Goal: Information Seeking & Learning: Find specific page/section

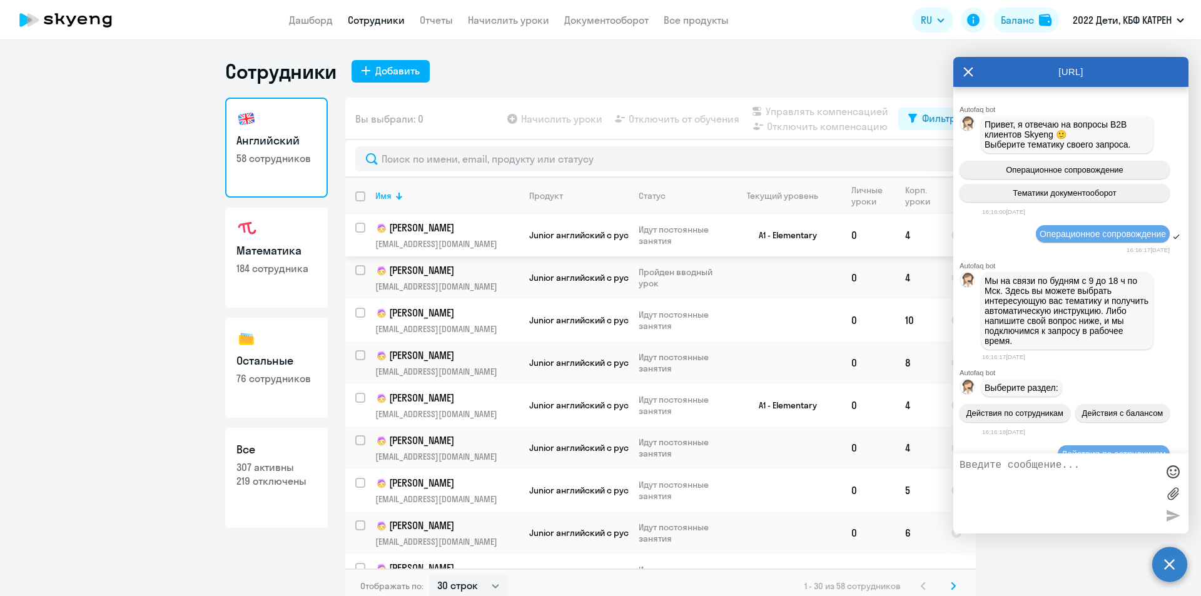
select select "30"
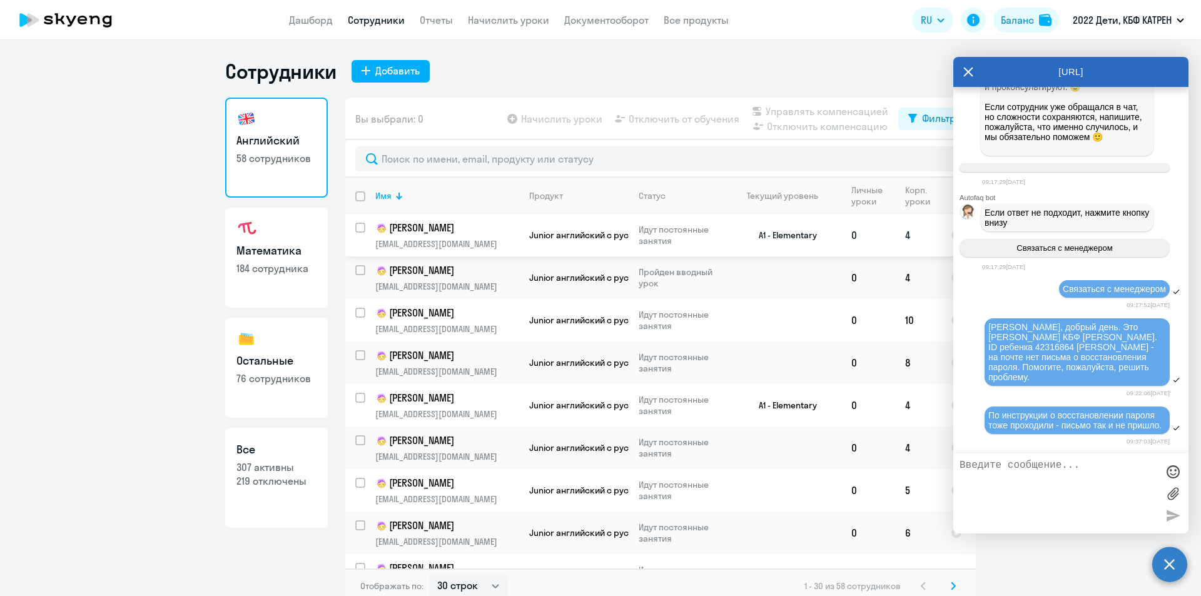
click at [427, 225] on p "[PERSON_NAME]" at bounding box center [445, 228] width 141 height 15
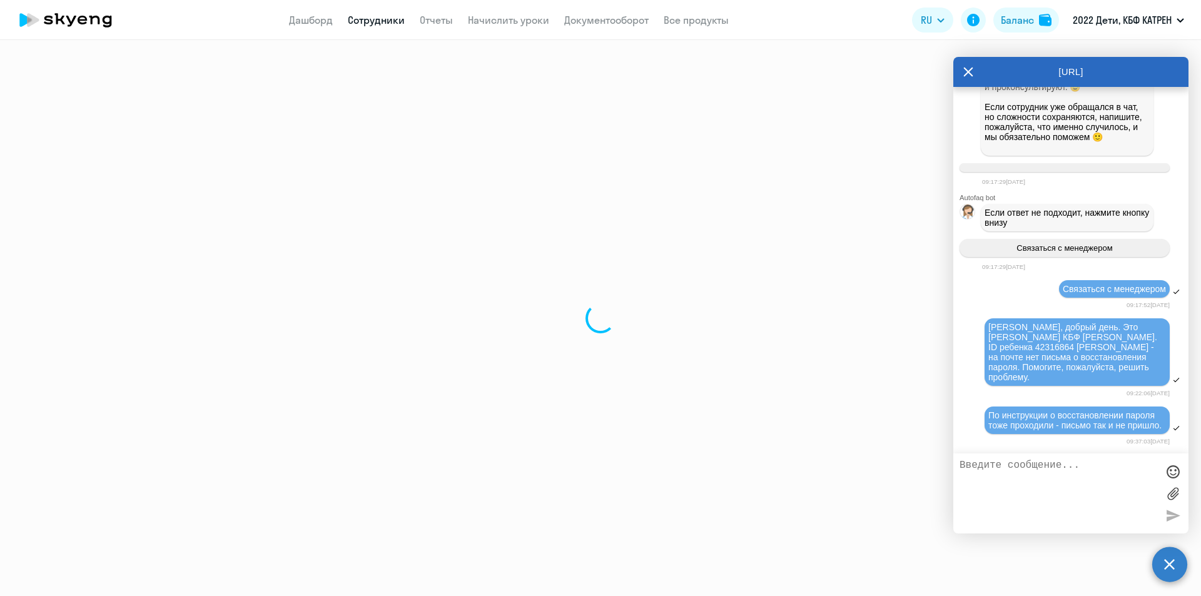
select select "english"
select select "30"
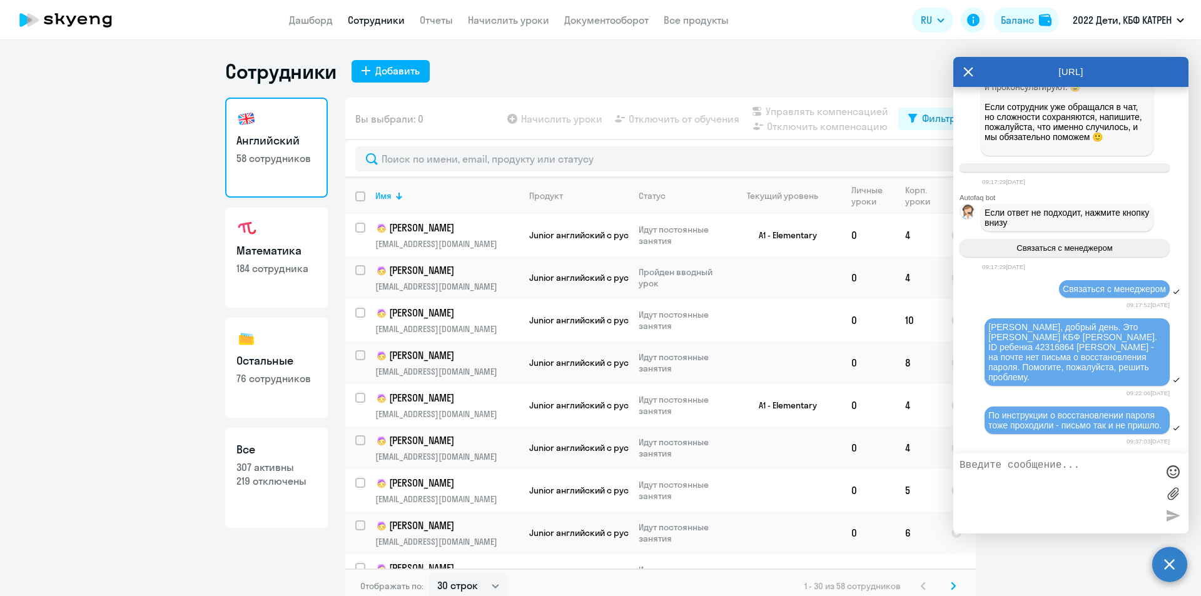
click at [261, 466] on p "307 активны" at bounding box center [276, 467] width 80 height 14
select select "30"
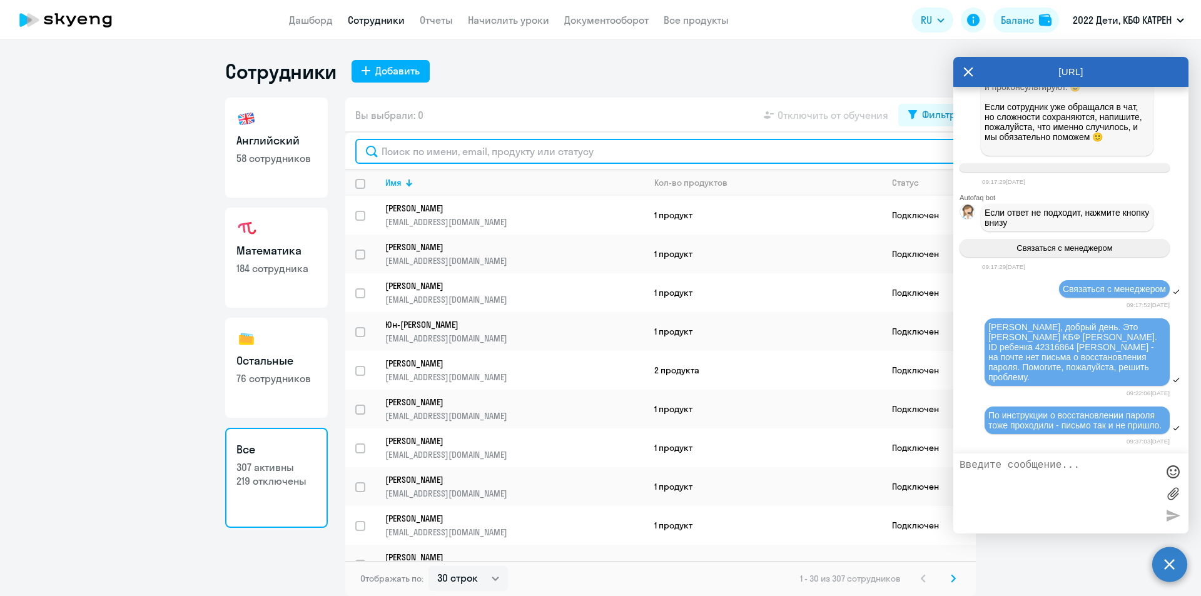
click at [495, 152] on input "text" at bounding box center [660, 151] width 611 height 25
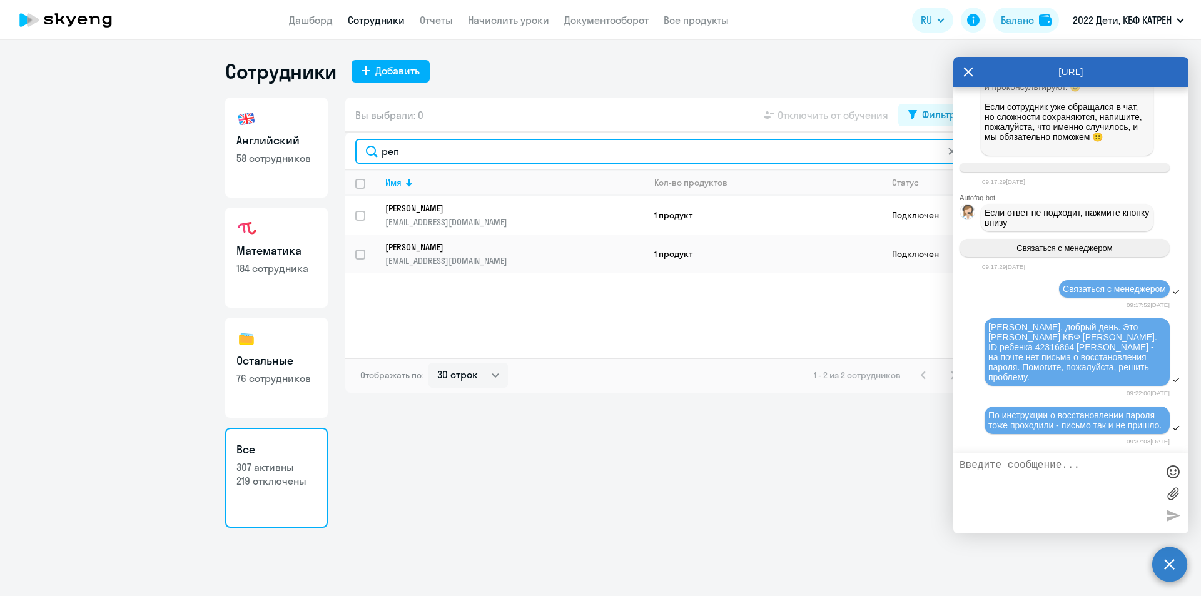
type input "реп"
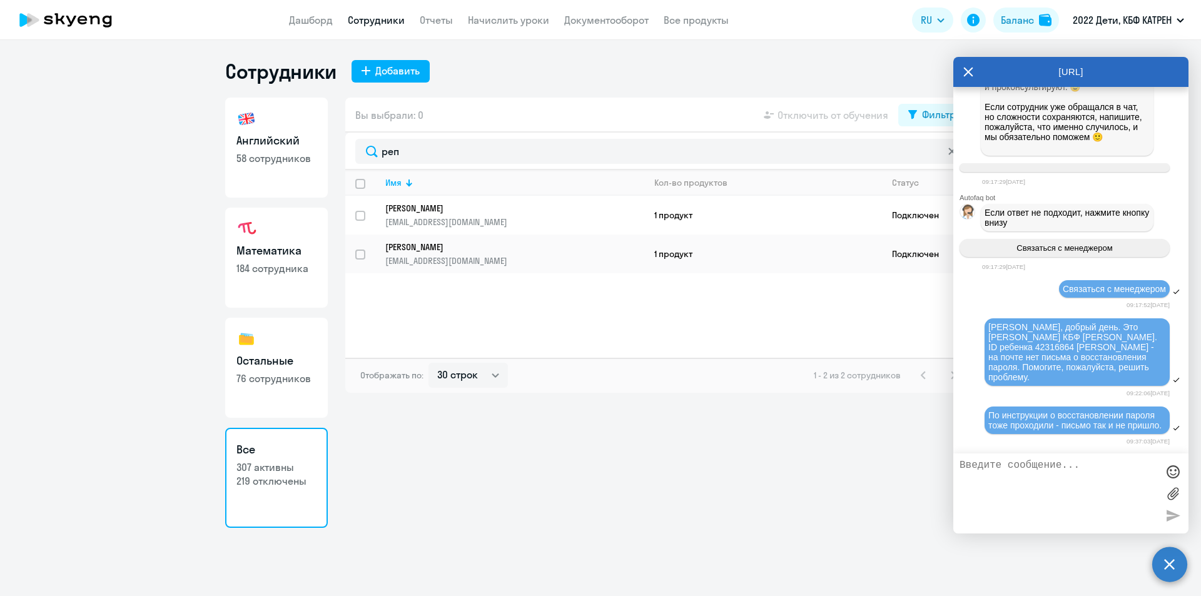
click at [949, 150] on icon at bounding box center [952, 152] width 8 height 8
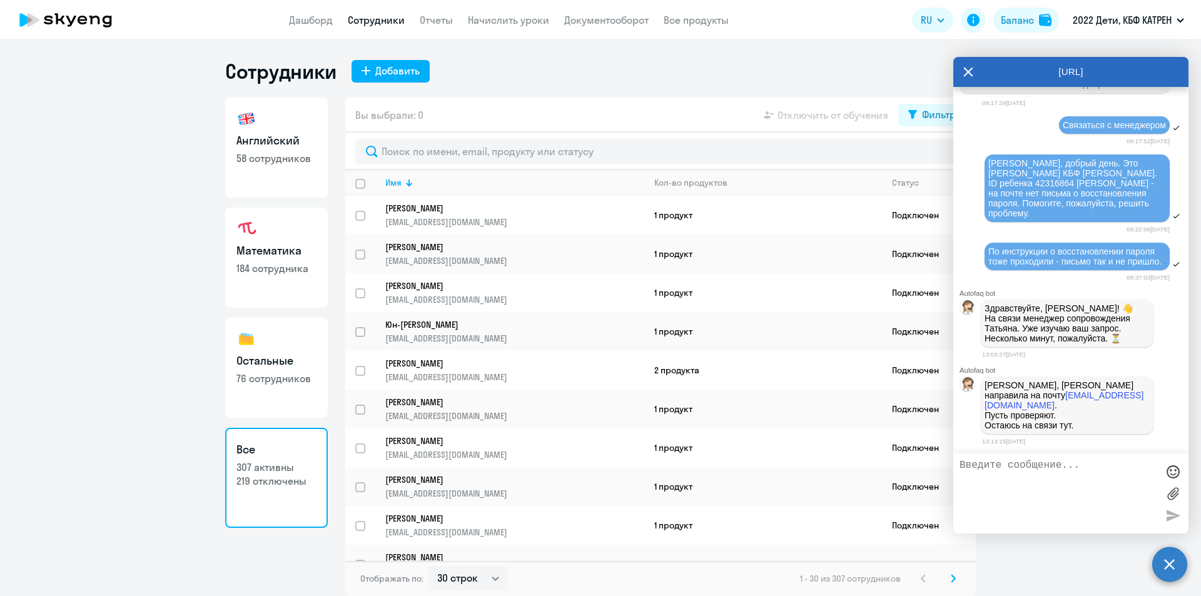
scroll to position [2354, 0]
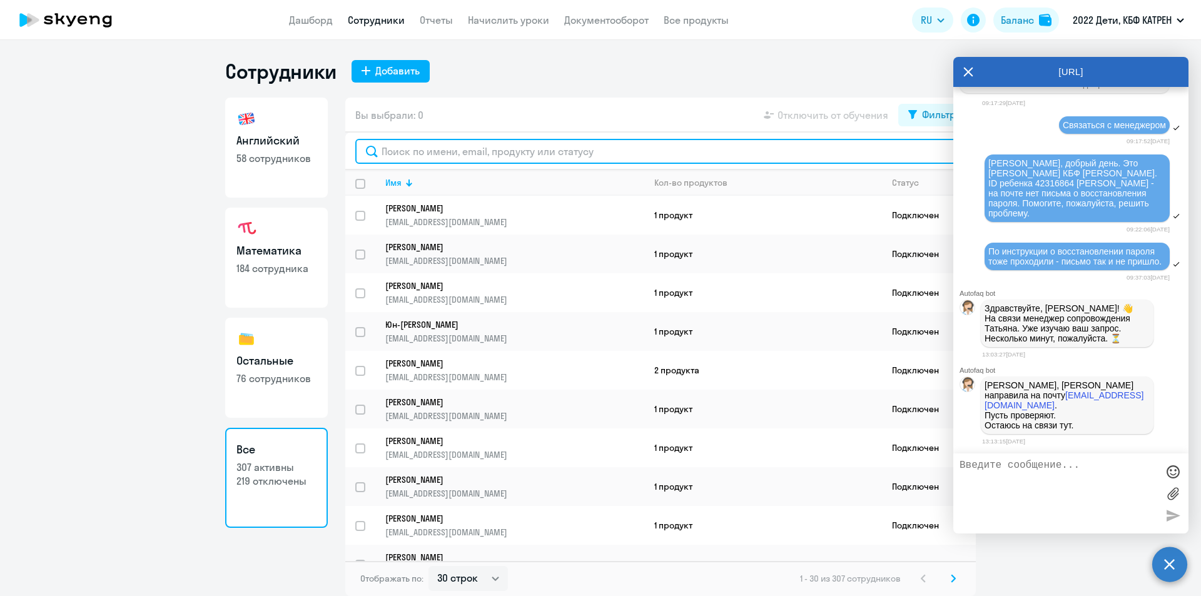
click at [484, 153] on input "text" at bounding box center [660, 151] width 611 height 25
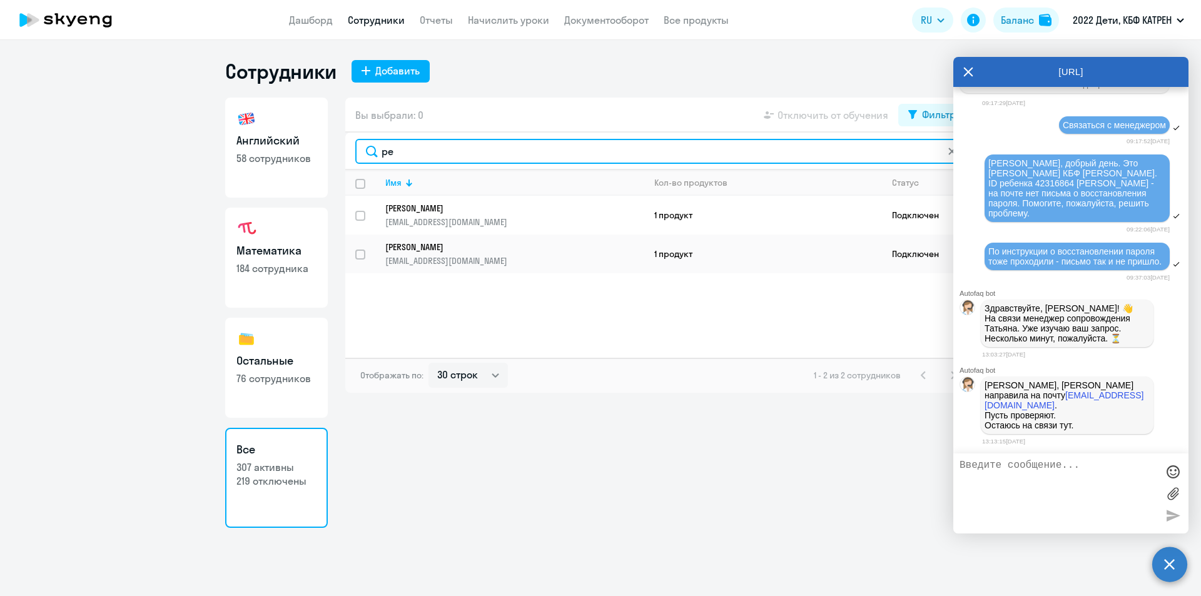
type input "р"
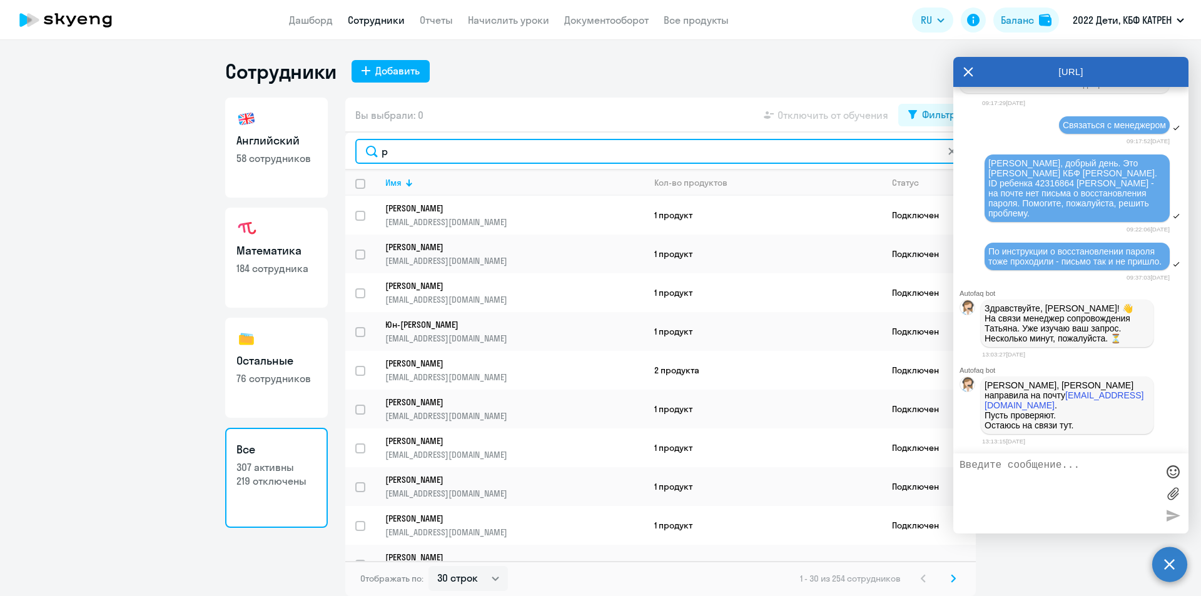
drag, startPoint x: 404, startPoint y: 153, endPoint x: 374, endPoint y: 152, distance: 30.1
click at [375, 152] on input "р" at bounding box center [660, 151] width 611 height 25
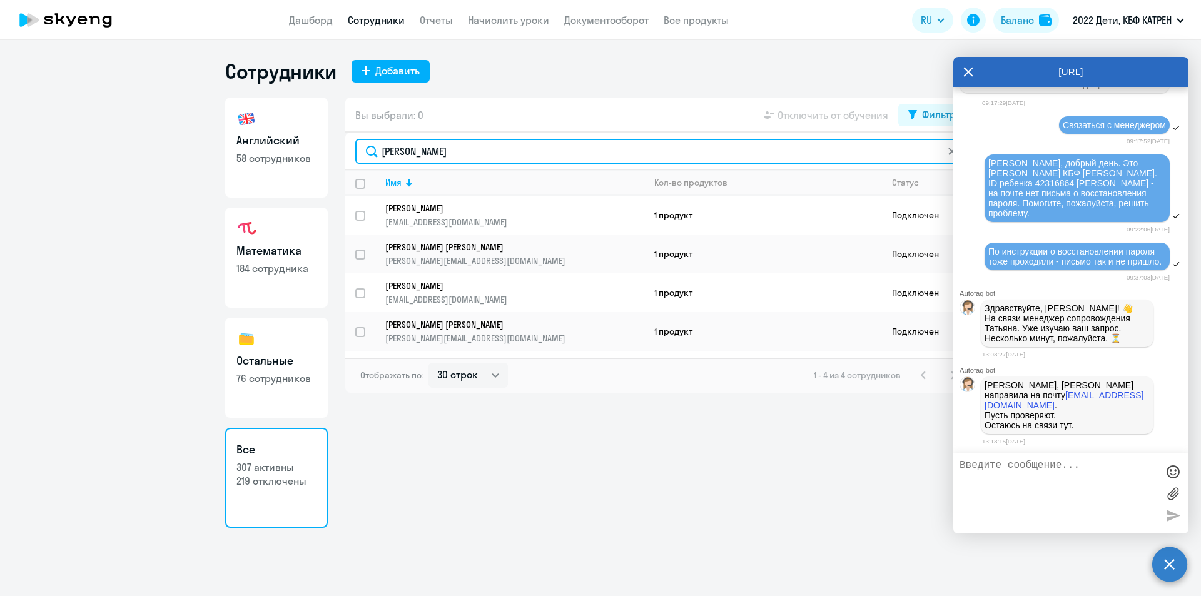
type input "[PERSON_NAME]"
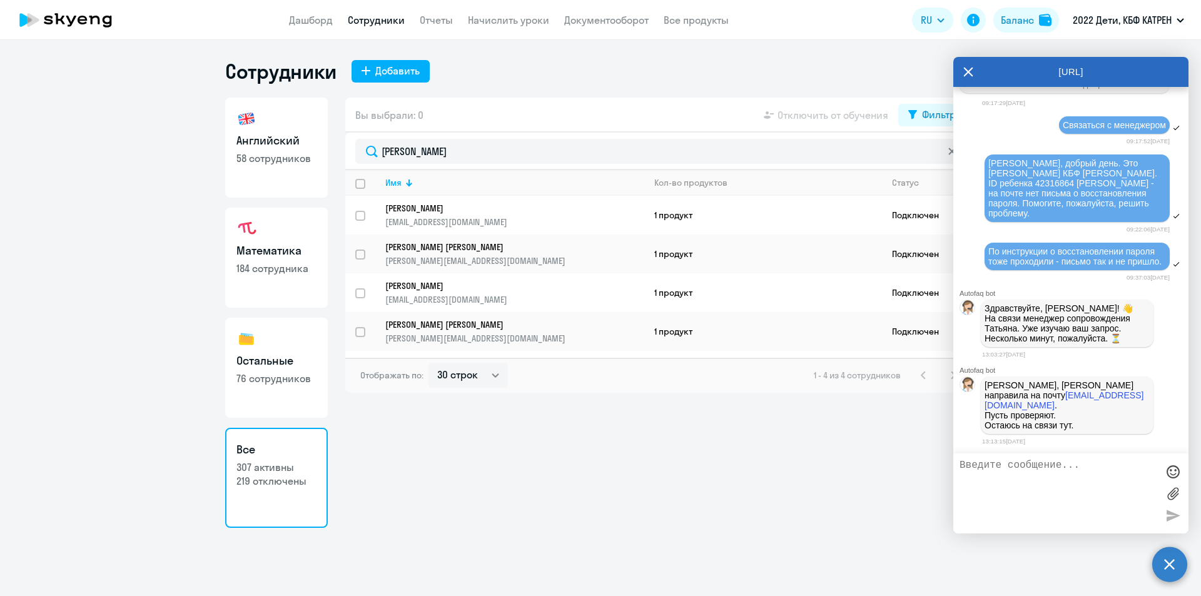
click at [1041, 474] on textarea at bounding box center [1059, 494] width 198 height 68
type textarea "Благодарю"
click at [1177, 516] on div at bounding box center [1172, 515] width 19 height 19
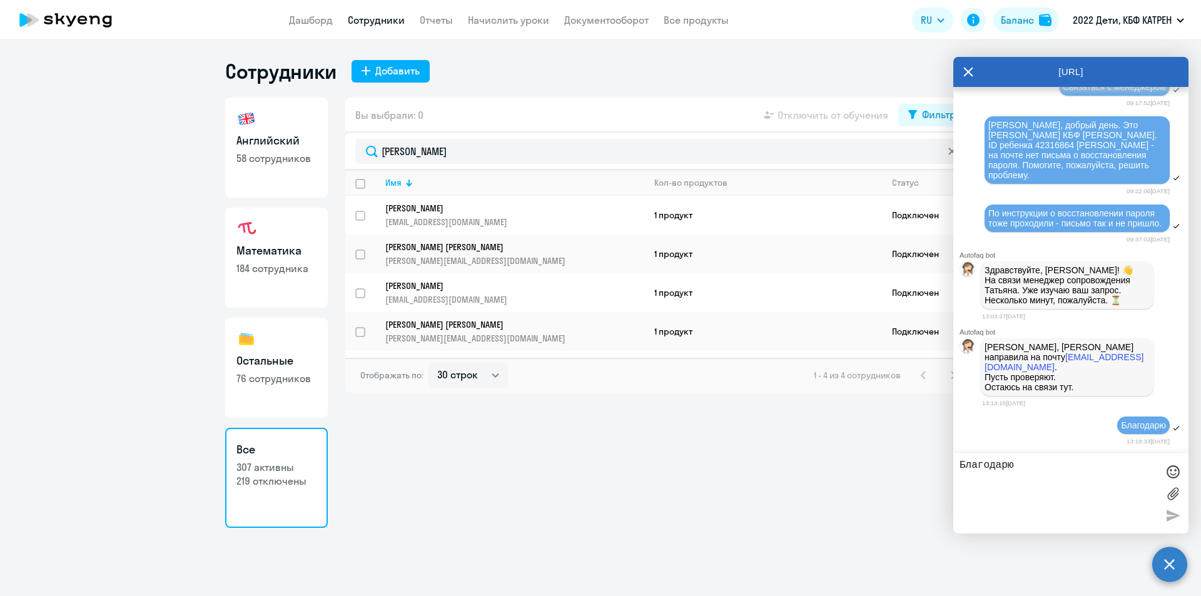
drag, startPoint x: 1022, startPoint y: 358, endPoint x: 1130, endPoint y: 368, distance: 108.7
click at [1131, 368] on p "[PERSON_NAME], [PERSON_NAME] направила на почту [EMAIL_ADDRESS][DOMAIN_NAME] . …" at bounding box center [1067, 367] width 165 height 50
copy p "пароль направила на почту [EMAIL_ADDRESS][DOMAIN_NAME] ."
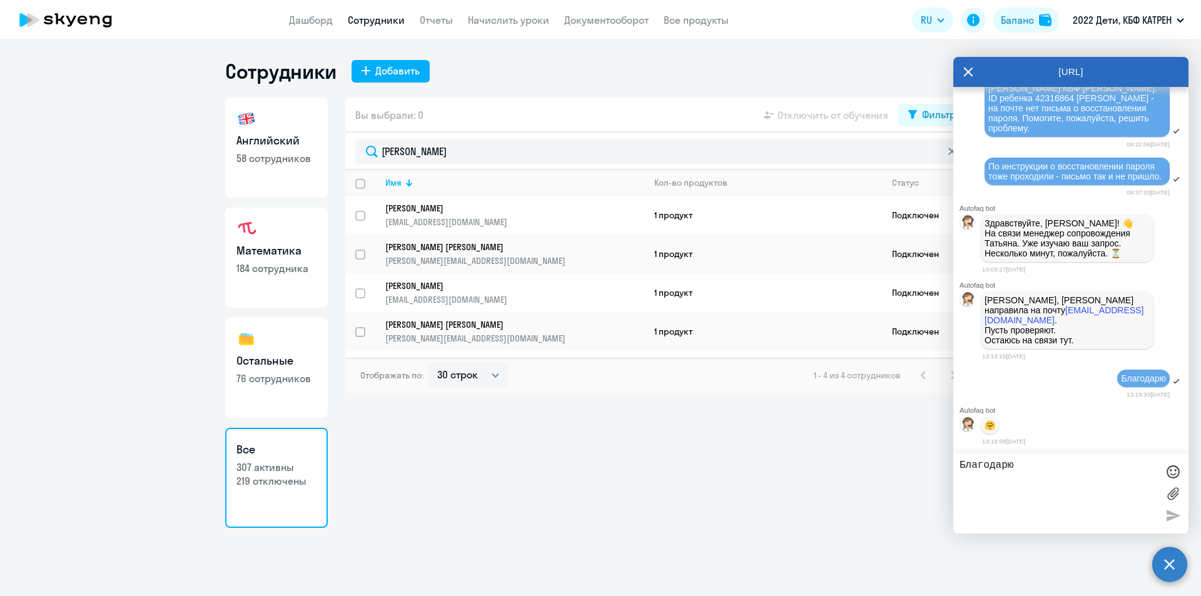
scroll to position [2441, 0]
drag, startPoint x: 805, startPoint y: 455, endPoint x: 806, endPoint y: 448, distance: 6.9
click at [806, 455] on div "Вы выбрали: 0 Отключить от обучения Фильтр [PERSON_NAME] Имя Кол-во продуктов С…" at bounding box center [660, 313] width 631 height 430
click at [268, 482] on p "219 отключены" at bounding box center [276, 481] width 80 height 14
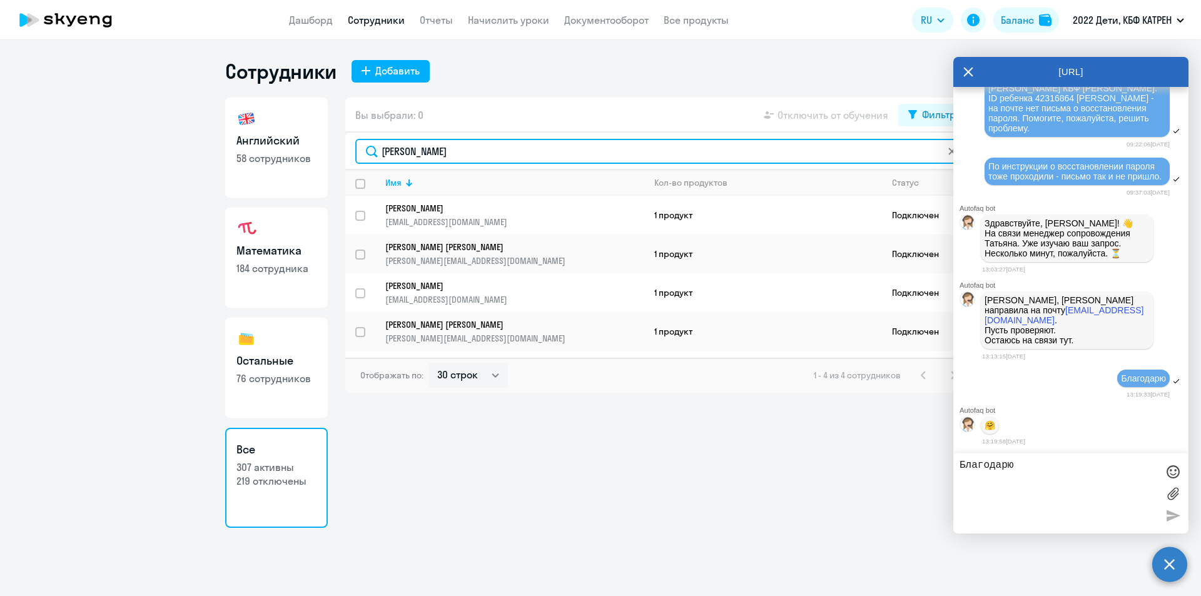
drag, startPoint x: 386, startPoint y: 151, endPoint x: 375, endPoint y: 151, distance: 11.3
click at [375, 151] on input "[PERSON_NAME]" at bounding box center [660, 151] width 611 height 25
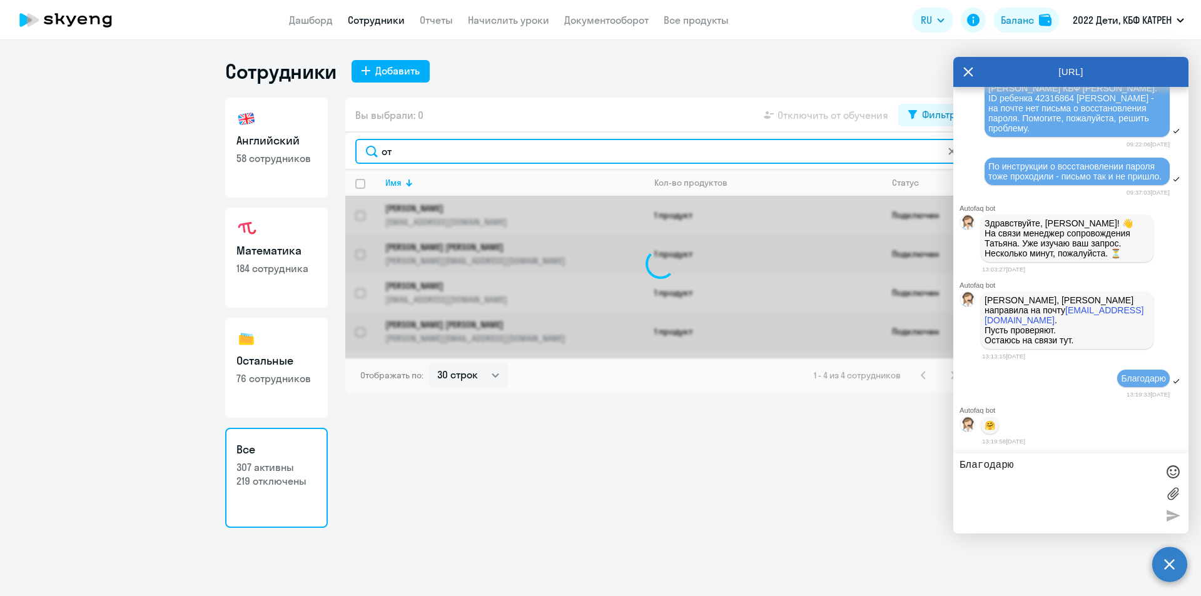
type input "отк"
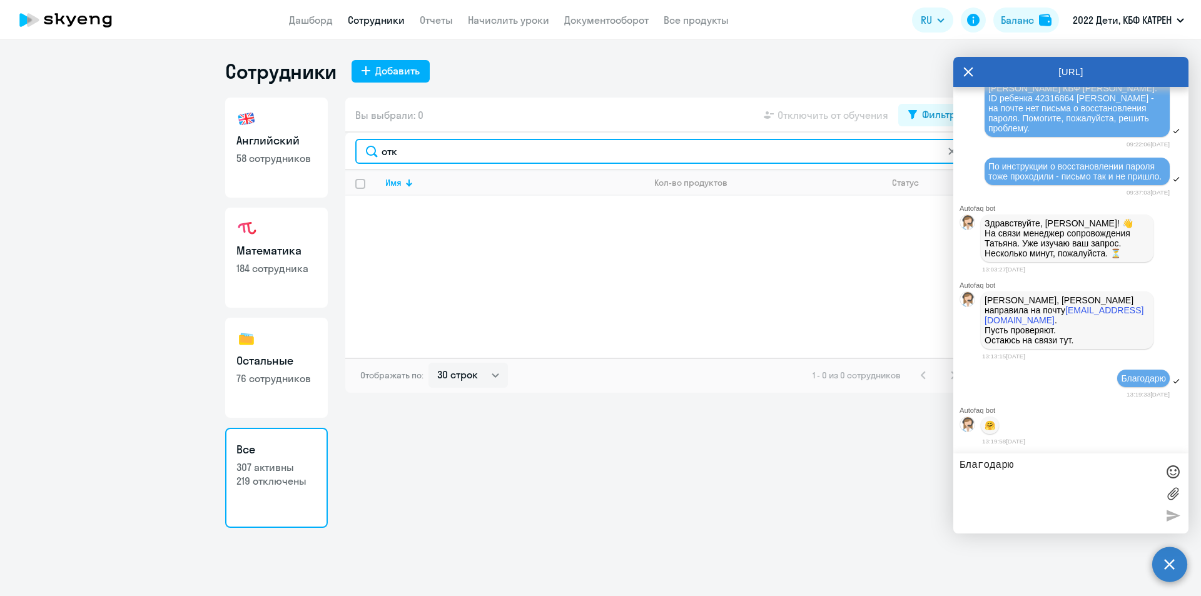
drag, startPoint x: 402, startPoint y: 153, endPoint x: 369, endPoint y: 154, distance: 33.2
click at [369, 154] on input "отк" at bounding box center [660, 151] width 611 height 25
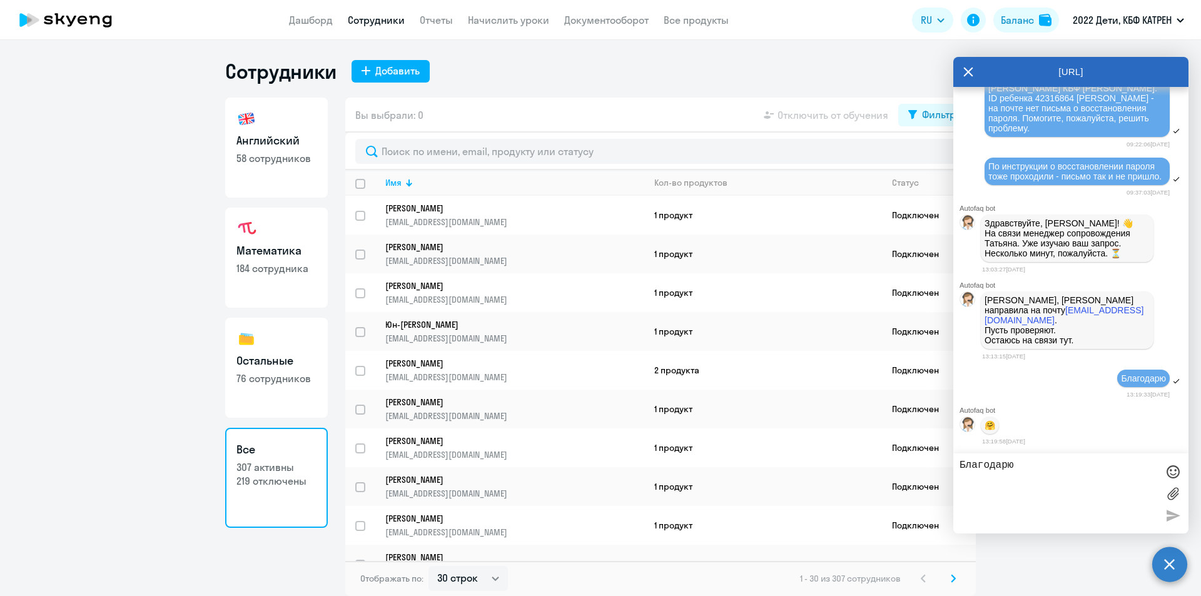
click at [968, 74] on icon at bounding box center [968, 72] width 10 height 30
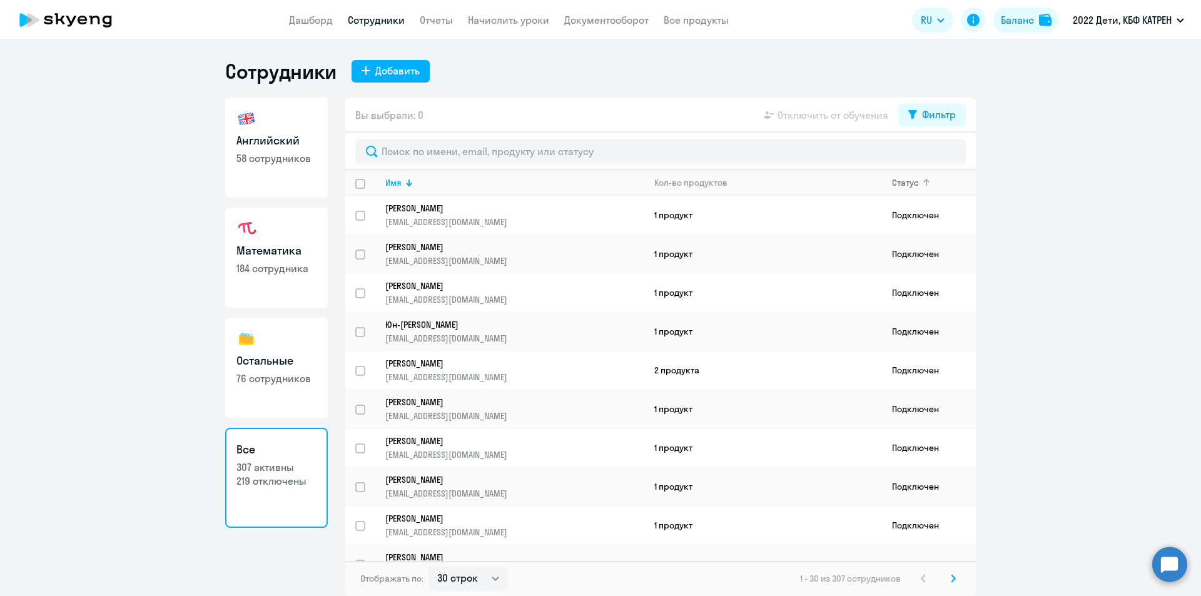
click at [925, 182] on div at bounding box center [925, 182] width 4 height 4
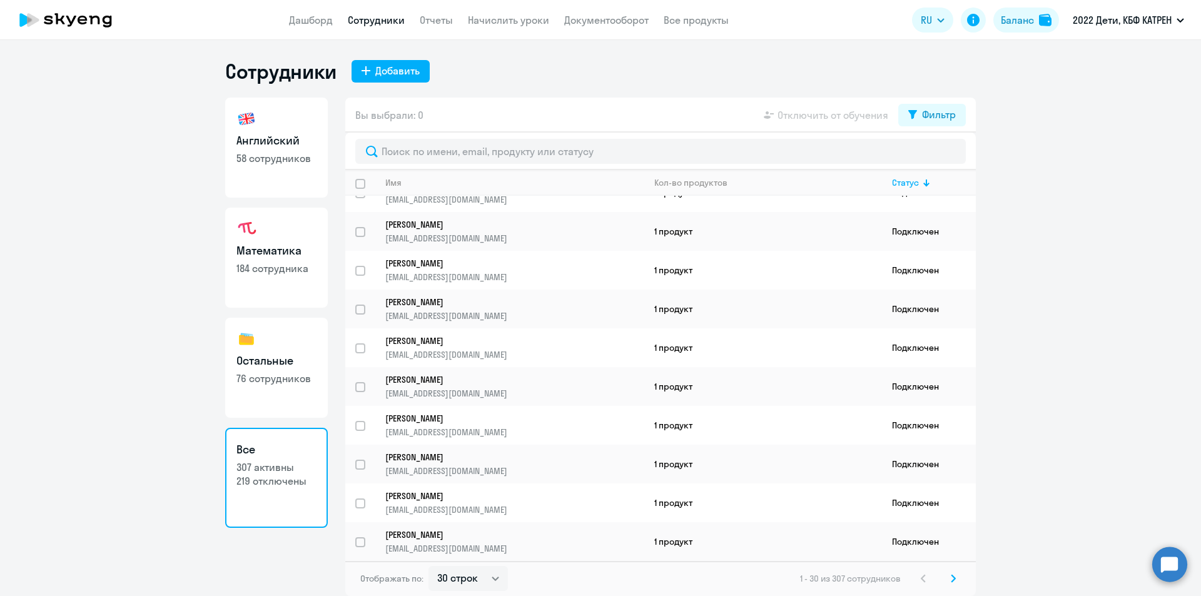
click at [281, 481] on p "219 отключены" at bounding box center [276, 481] width 80 height 14
click at [266, 467] on p "307 активны" at bounding box center [276, 467] width 80 height 14
click at [435, 20] on link "Отчеты" at bounding box center [436, 20] width 33 height 13
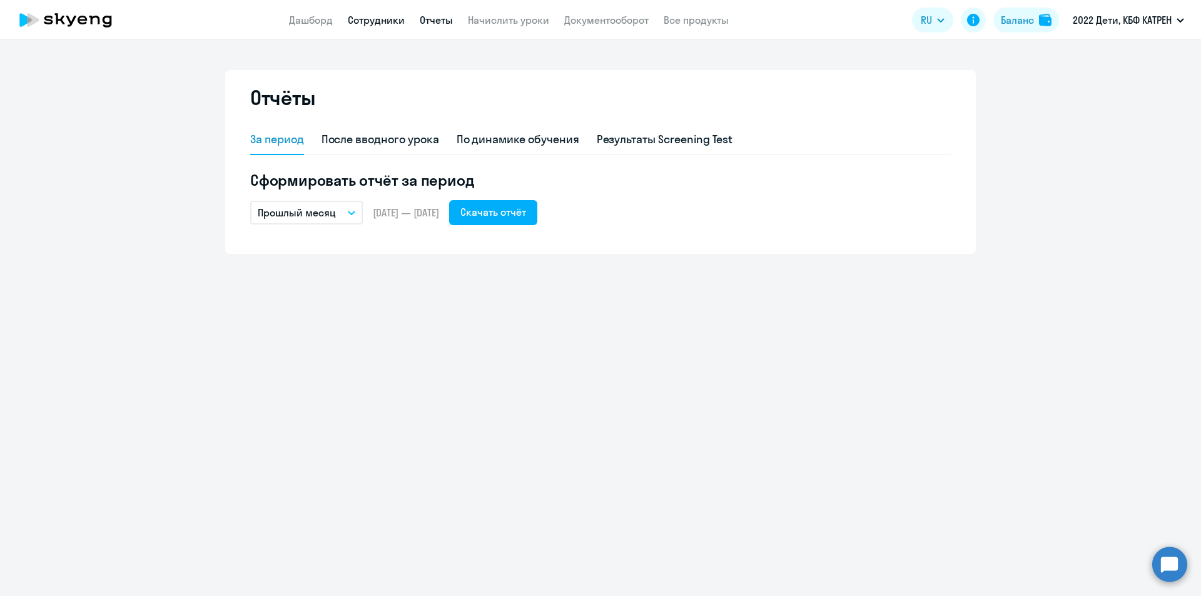
click at [367, 21] on link "Сотрудники" at bounding box center [376, 20] width 57 height 13
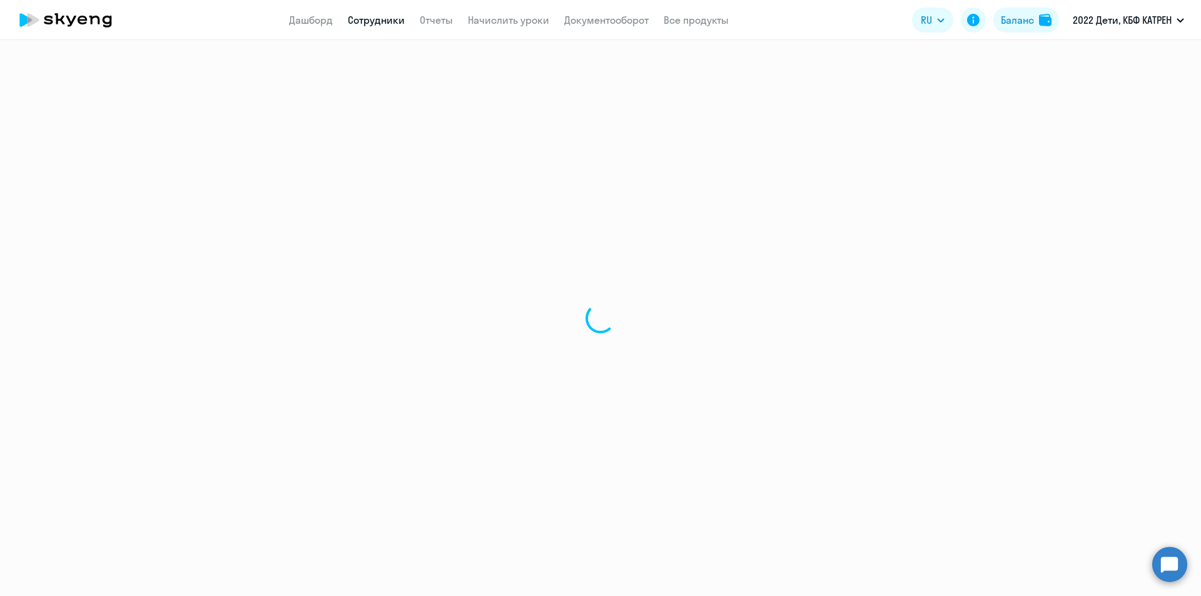
select select "30"
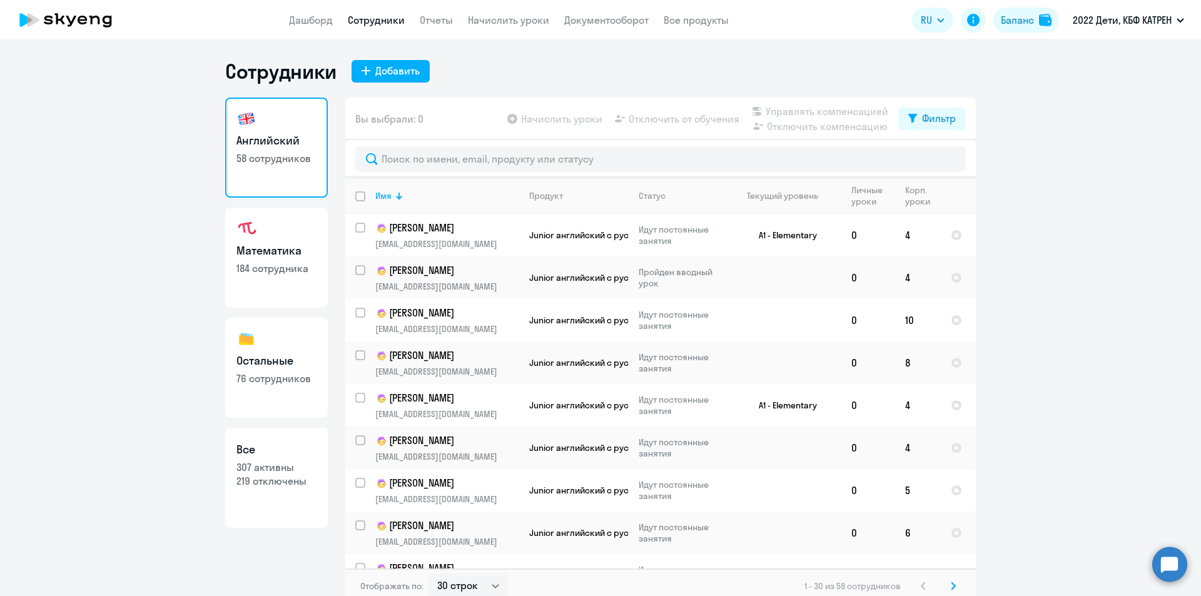
click at [263, 378] on p "76 сотрудников" at bounding box center [276, 379] width 80 height 14
select select "30"
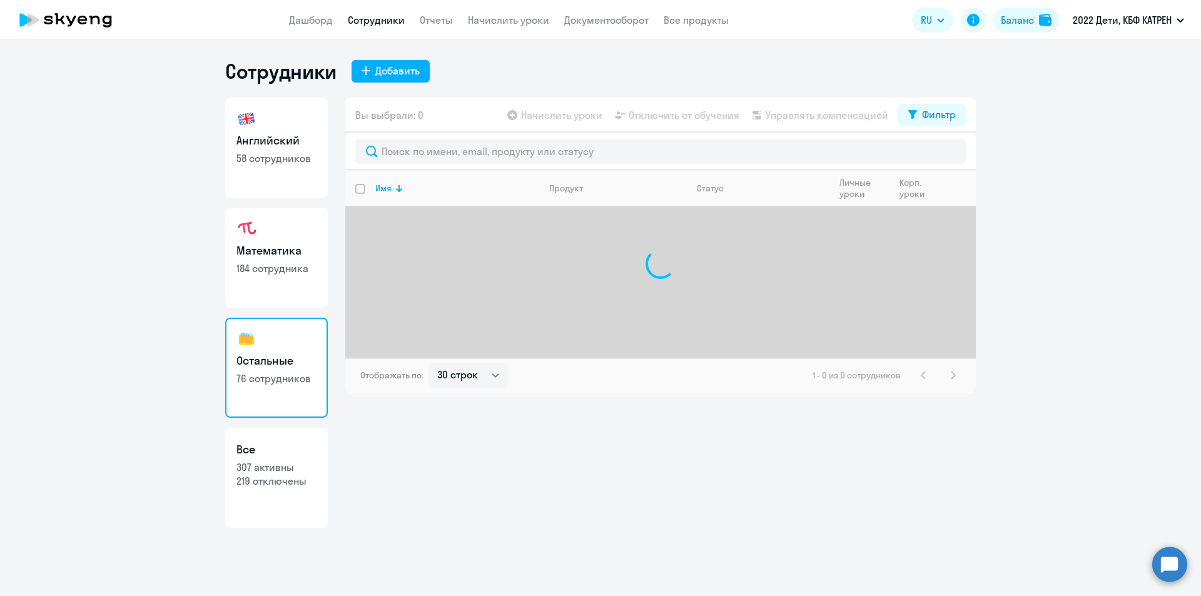
click at [260, 473] on p "307 активны" at bounding box center [276, 467] width 80 height 14
select select "30"
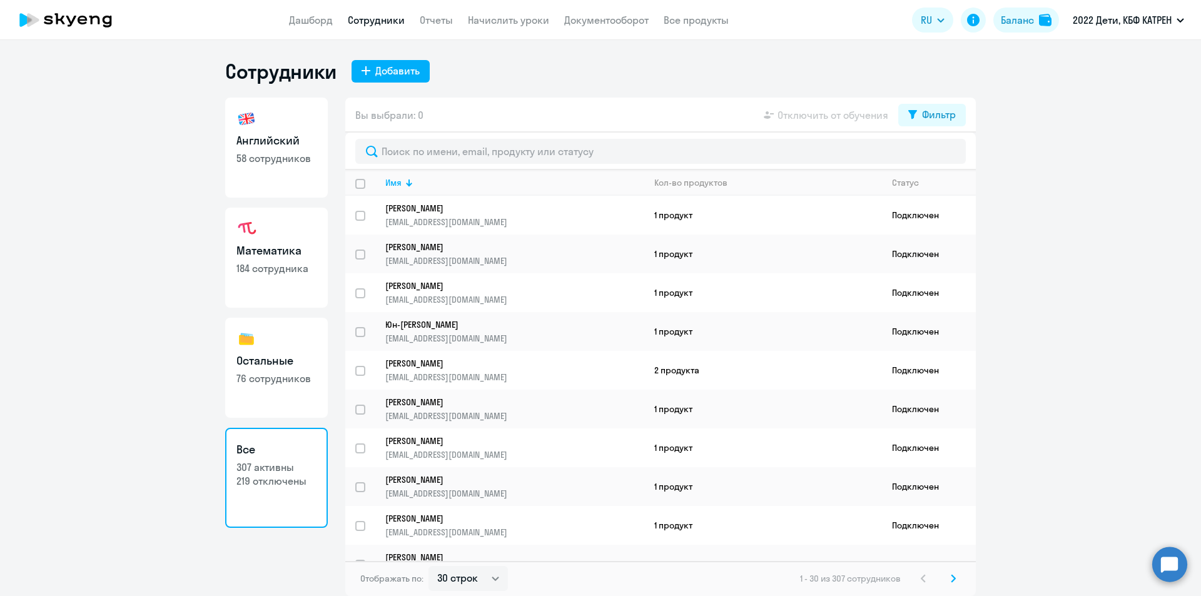
click at [829, 118] on app-table-action-button "Отключить от обучения" at bounding box center [824, 115] width 127 height 15
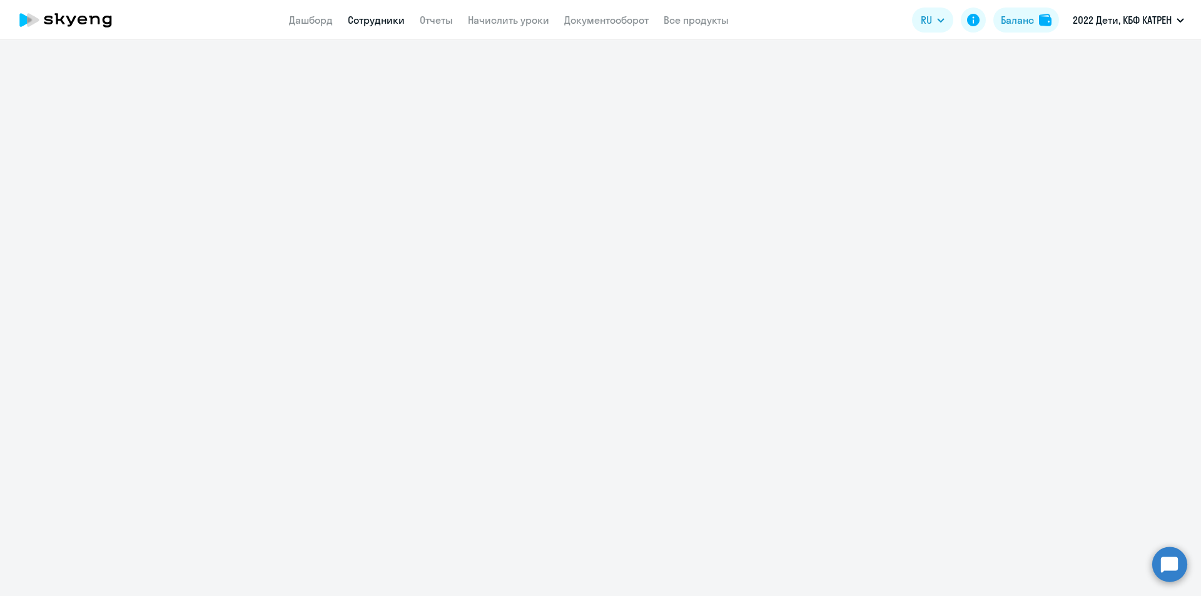
click at [385, 19] on link "Сотрудники" at bounding box center [376, 20] width 57 height 13
select select "30"
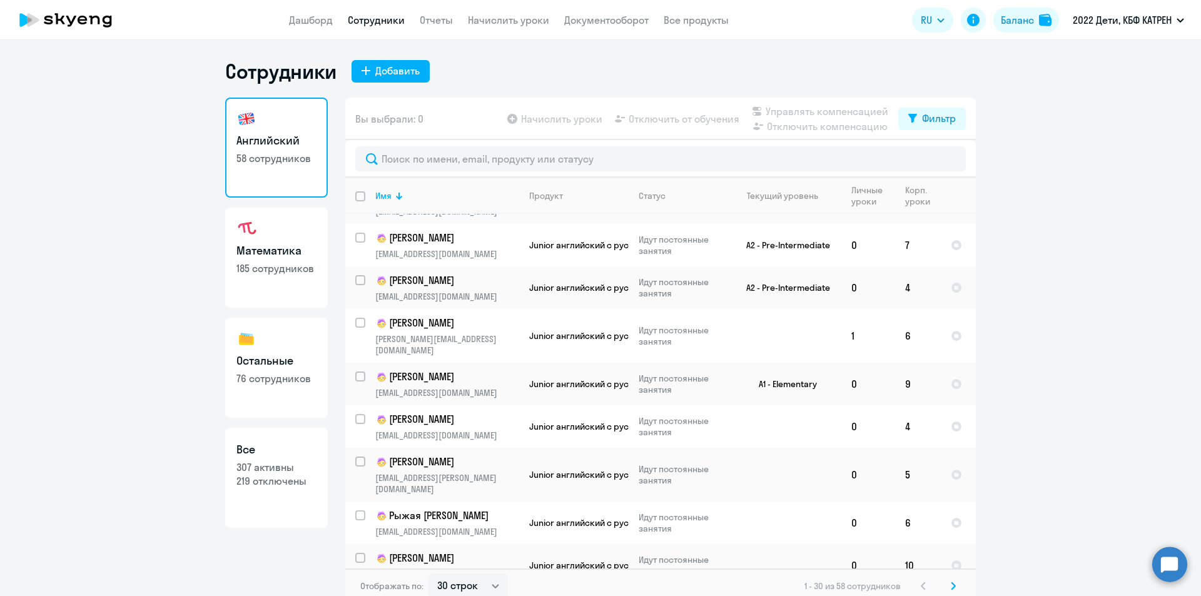
scroll to position [813, 0]
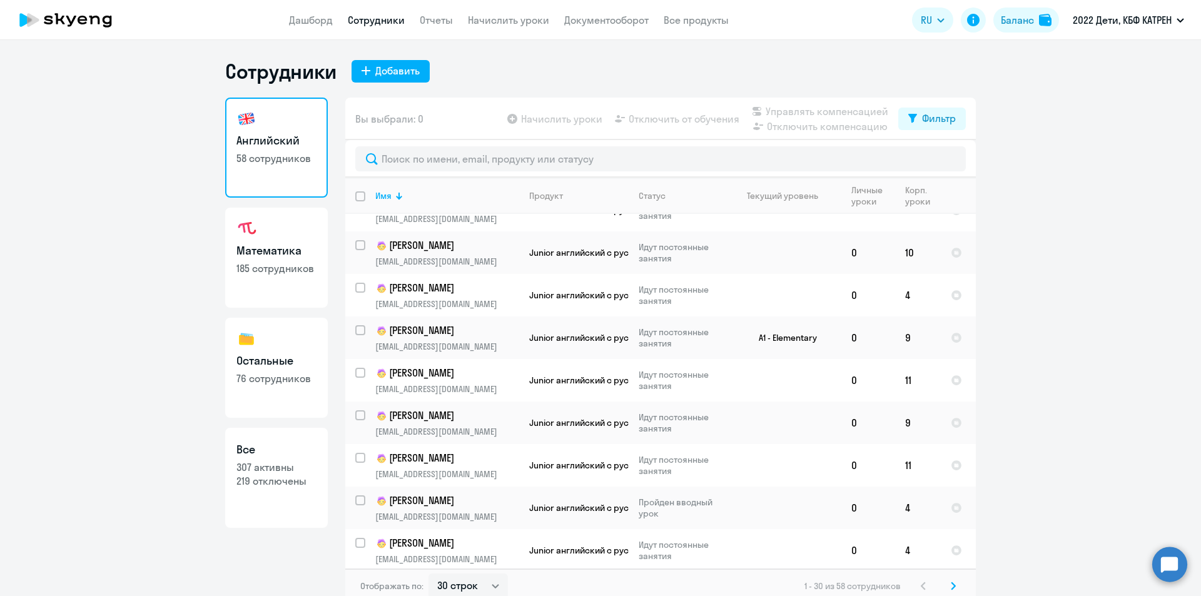
click at [279, 466] on p "307 активны" at bounding box center [276, 467] width 80 height 14
select select "30"
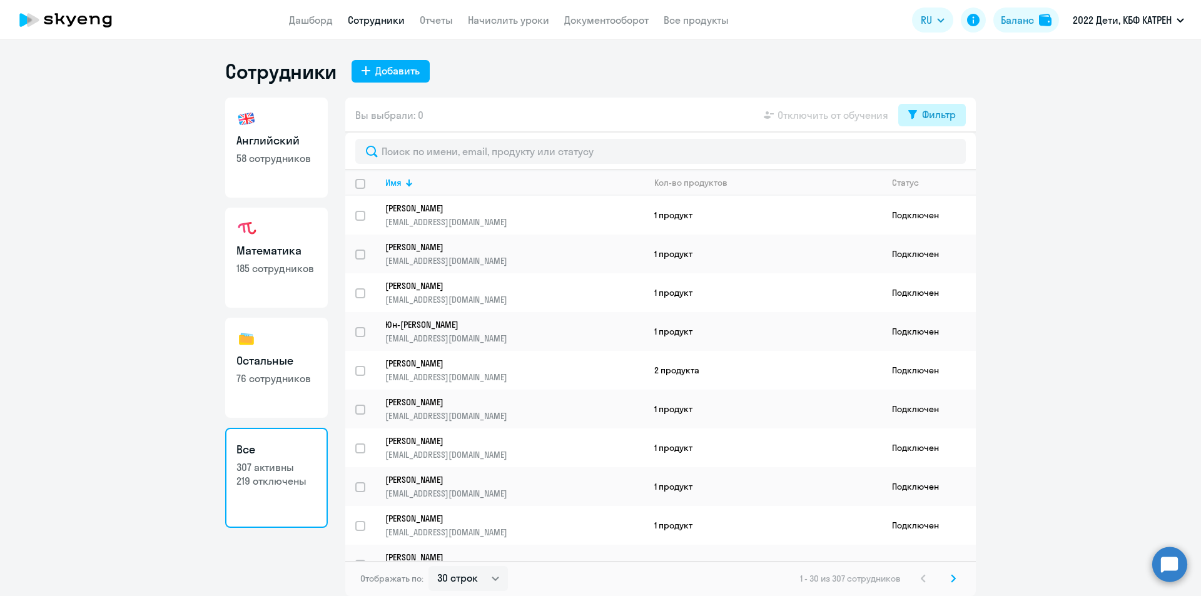
click at [913, 115] on icon at bounding box center [912, 114] width 9 height 9
click at [953, 157] on span at bounding box center [945, 156] width 21 height 13
click at [935, 156] on input "checkbox" at bounding box center [934, 155] width 1 height 1
checkbox input "true"
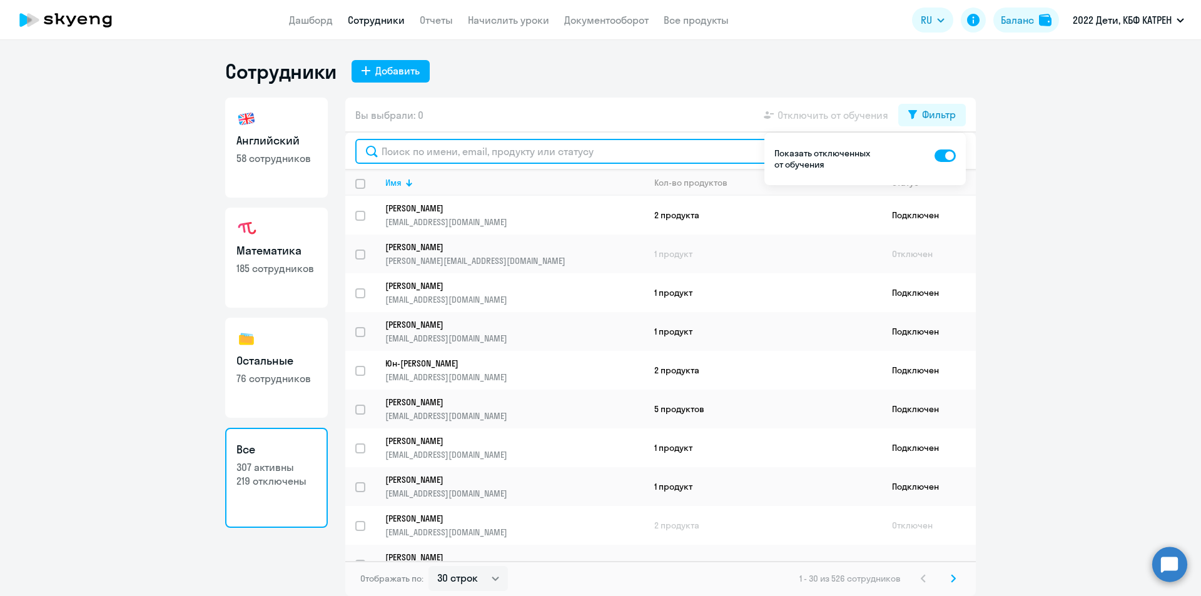
click at [587, 151] on input "text" at bounding box center [660, 151] width 611 height 25
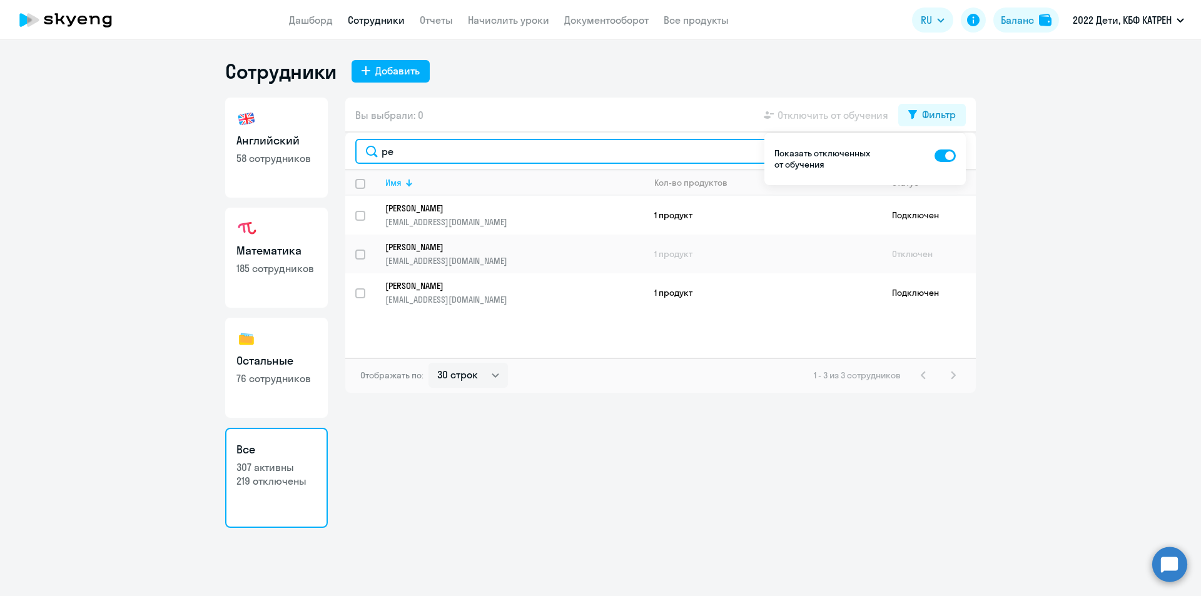
type input "р"
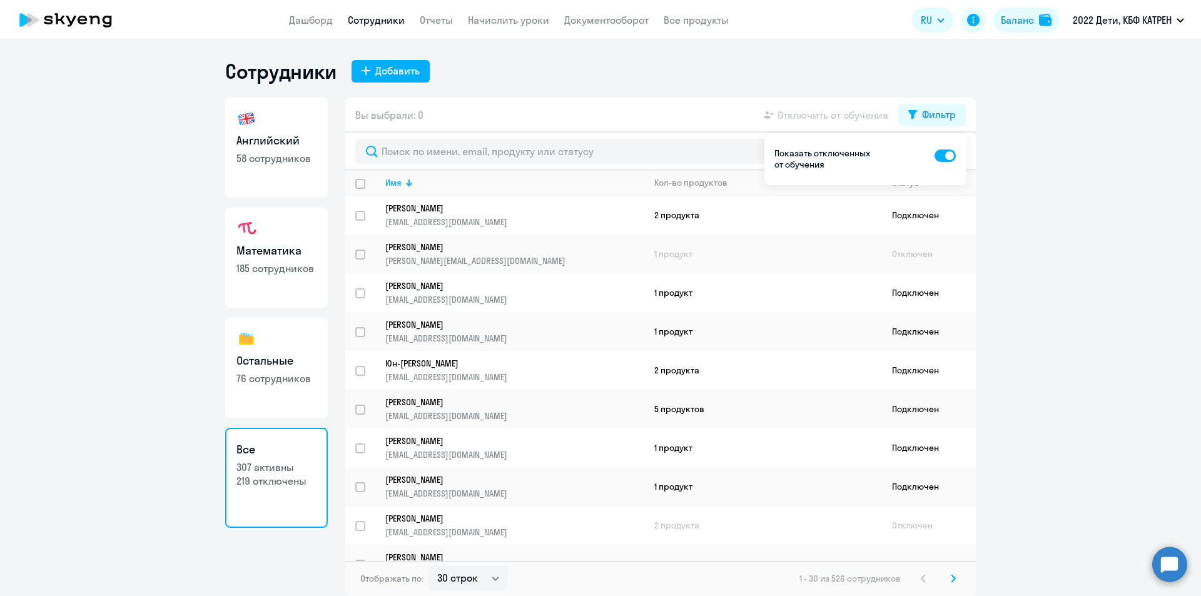
click at [938, 153] on span at bounding box center [945, 156] width 21 height 13
click at [935, 155] on input "checkbox" at bounding box center [934, 155] width 1 height 1
click at [663, 81] on div "Сотрудники Добавить" at bounding box center [600, 71] width 751 height 25
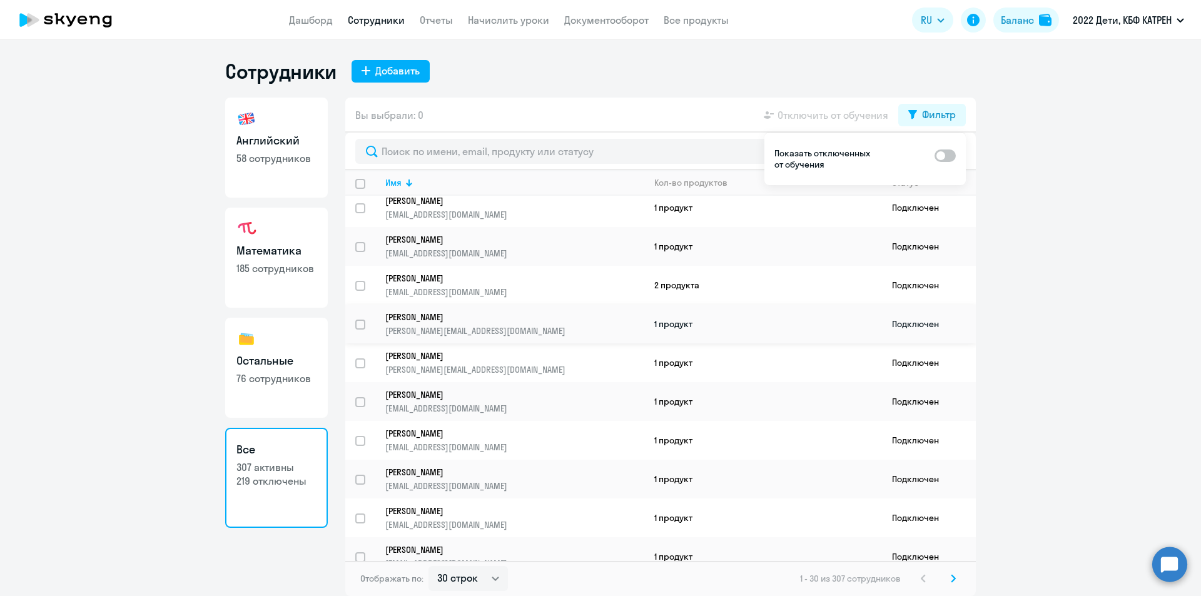
scroll to position [798, 0]
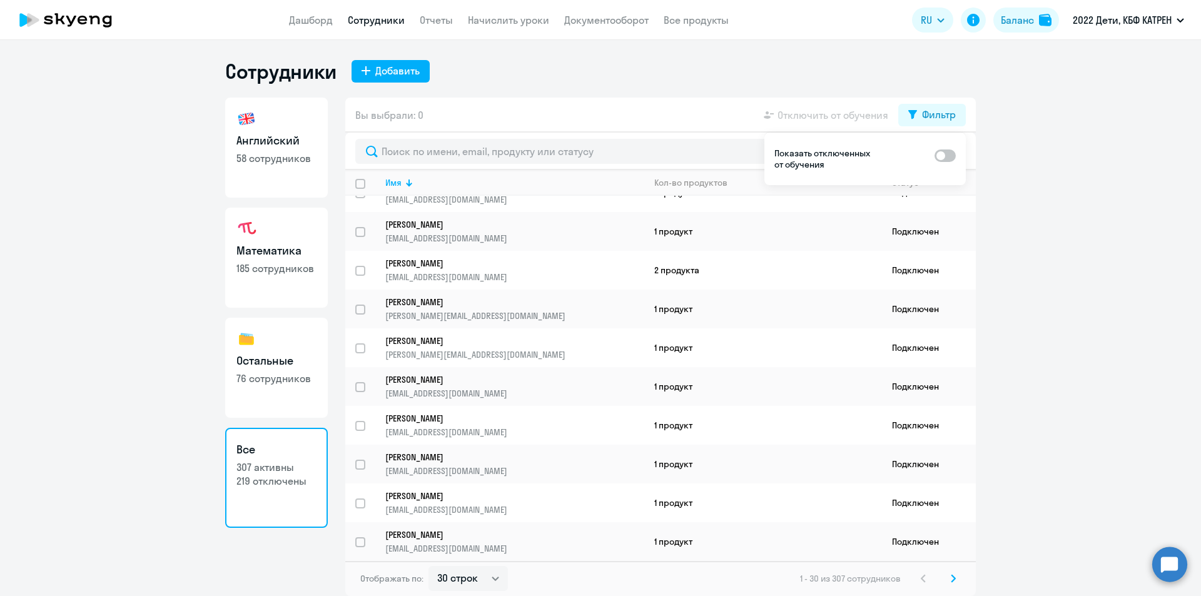
click at [955, 156] on div "Показать отключенных от обучения" at bounding box center [864, 159] width 201 height 53
click at [955, 156] on span at bounding box center [945, 156] width 21 height 13
click at [935, 156] on input "checkbox" at bounding box center [934, 155] width 1 height 1
checkbox input "true"
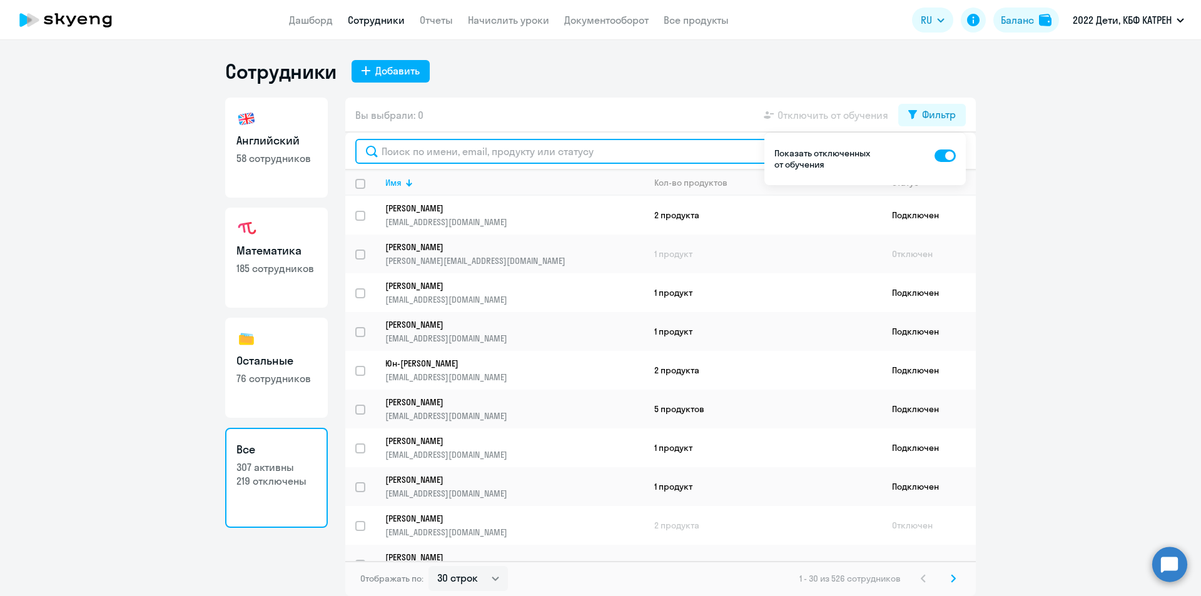
click at [554, 149] on input "text" at bounding box center [660, 151] width 611 height 25
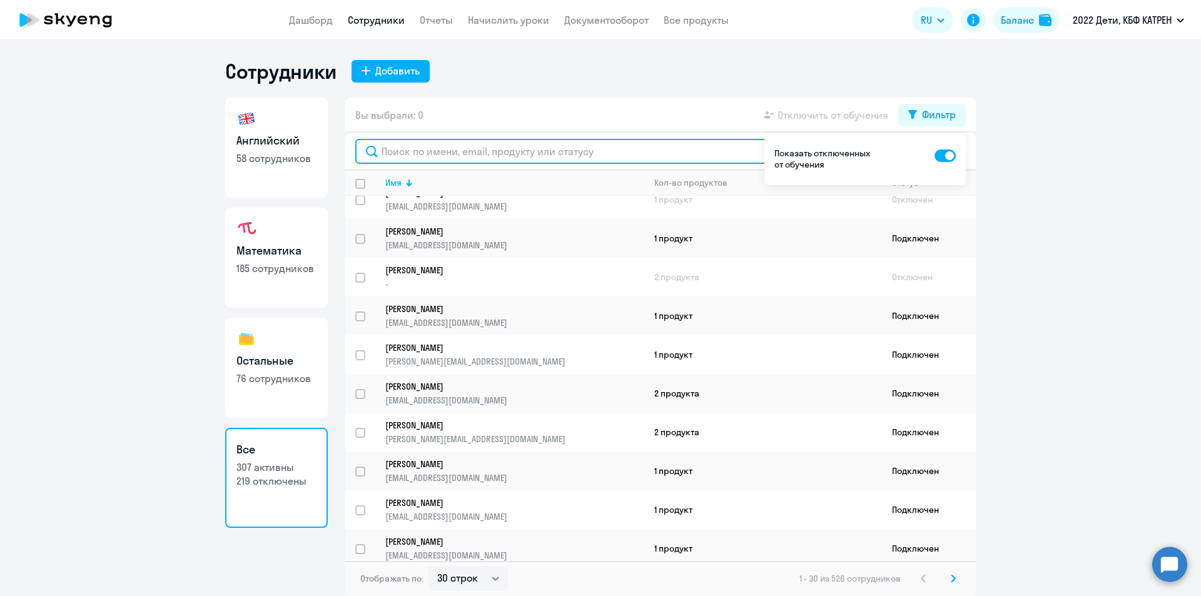
scroll to position [438, 0]
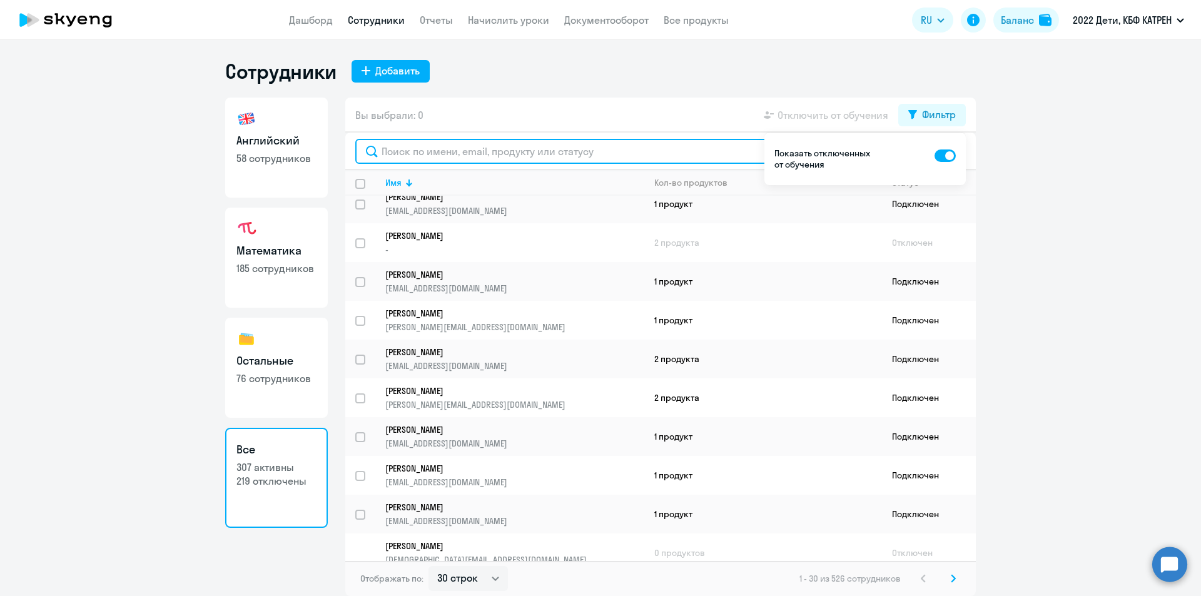
click at [561, 153] on input "text" at bounding box center [660, 151] width 611 height 25
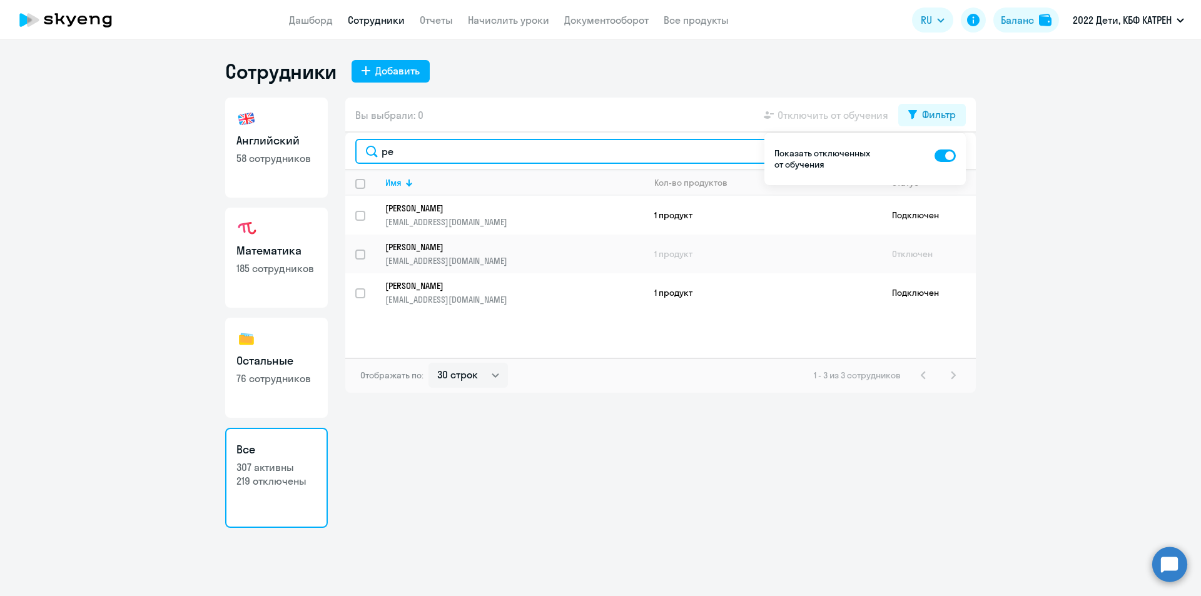
type input "р"
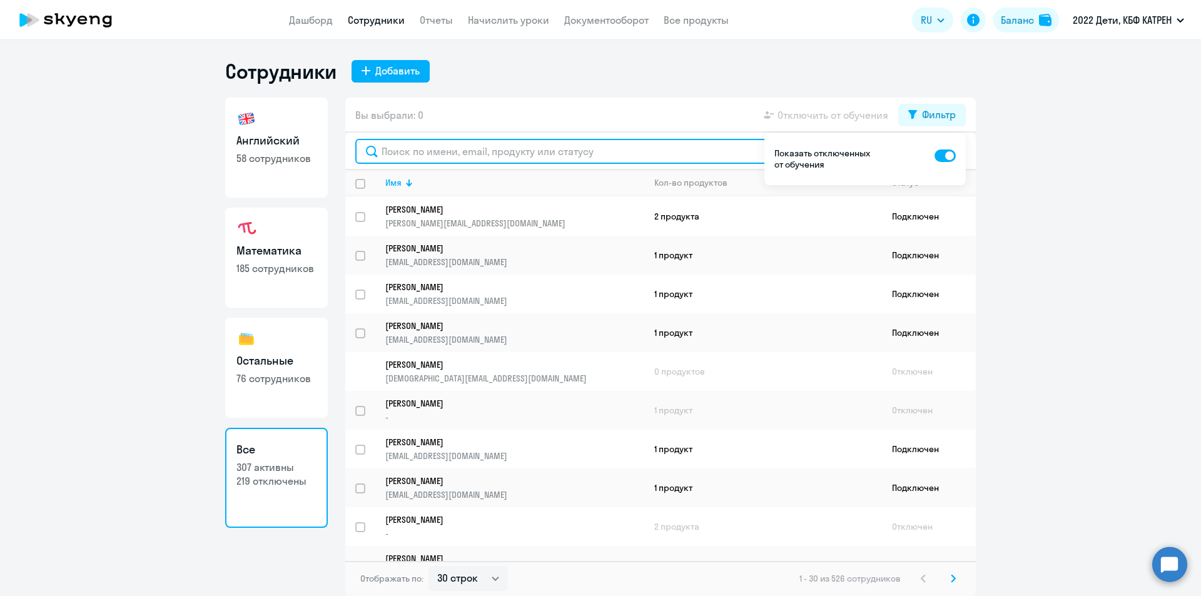
scroll to position [798, 0]
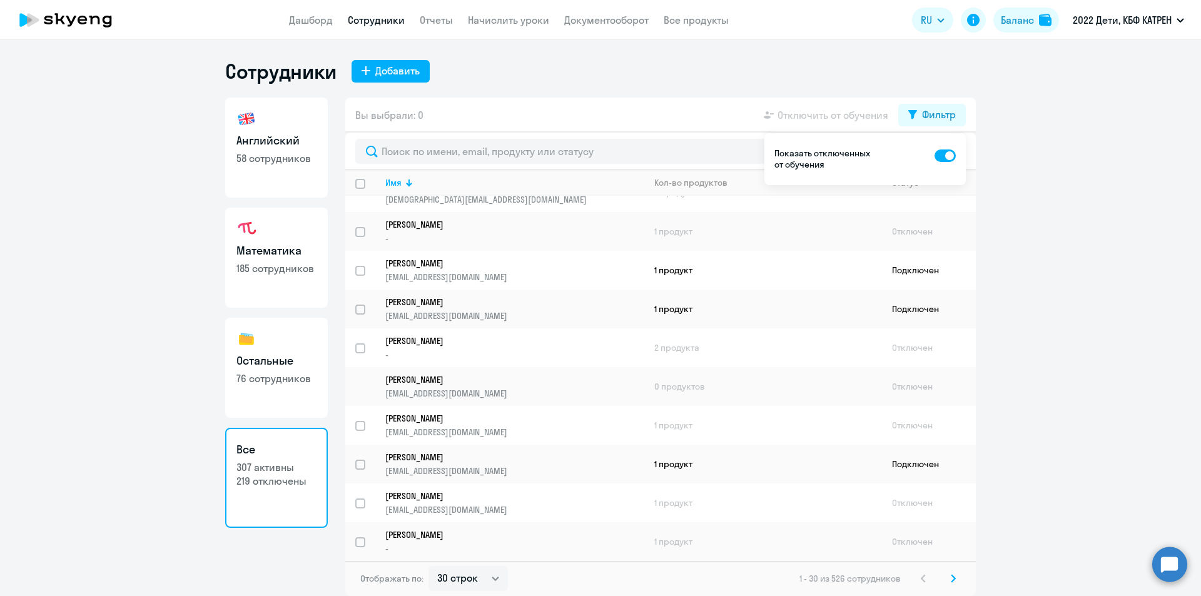
click at [951, 582] on icon at bounding box center [953, 578] width 5 height 9
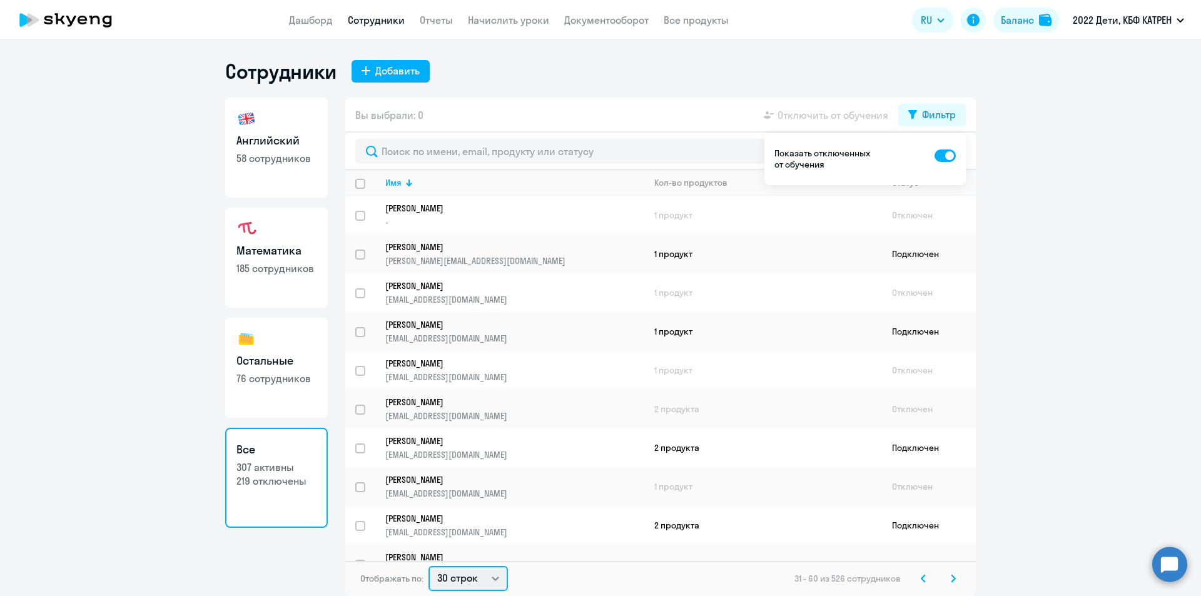
click at [497, 579] on select "30 строк 50 строк 100 строк" at bounding box center [467, 578] width 79 height 25
select select "100"
click at [428, 566] on select "30 строк 50 строк 100 строк" at bounding box center [467, 578] width 79 height 25
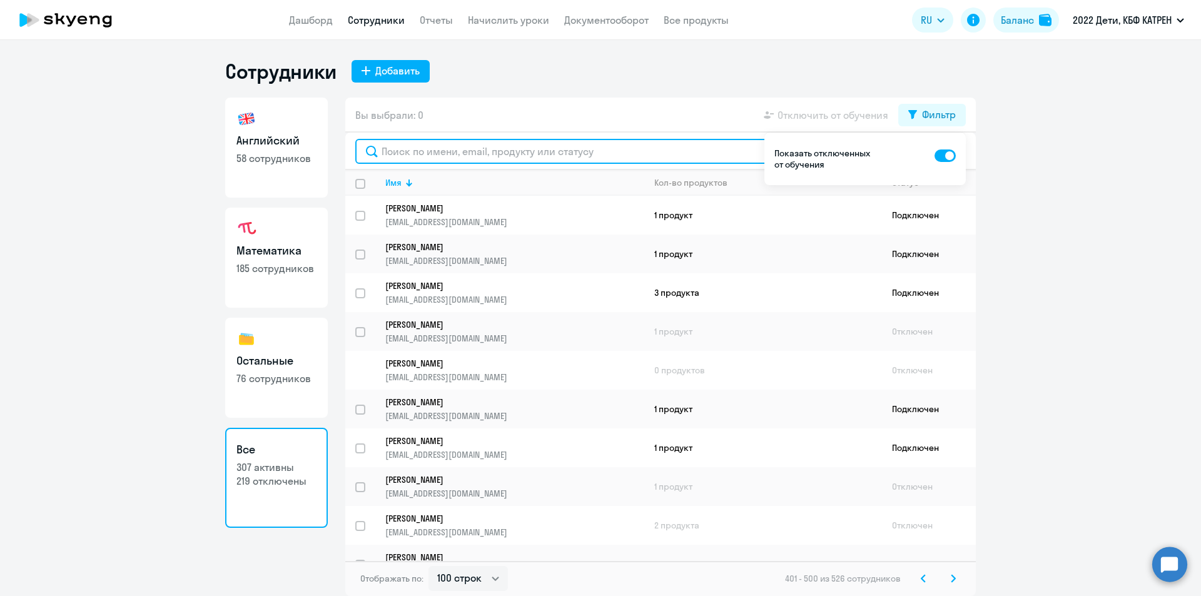
click at [479, 151] on input "text" at bounding box center [660, 151] width 611 height 25
type input "реп"
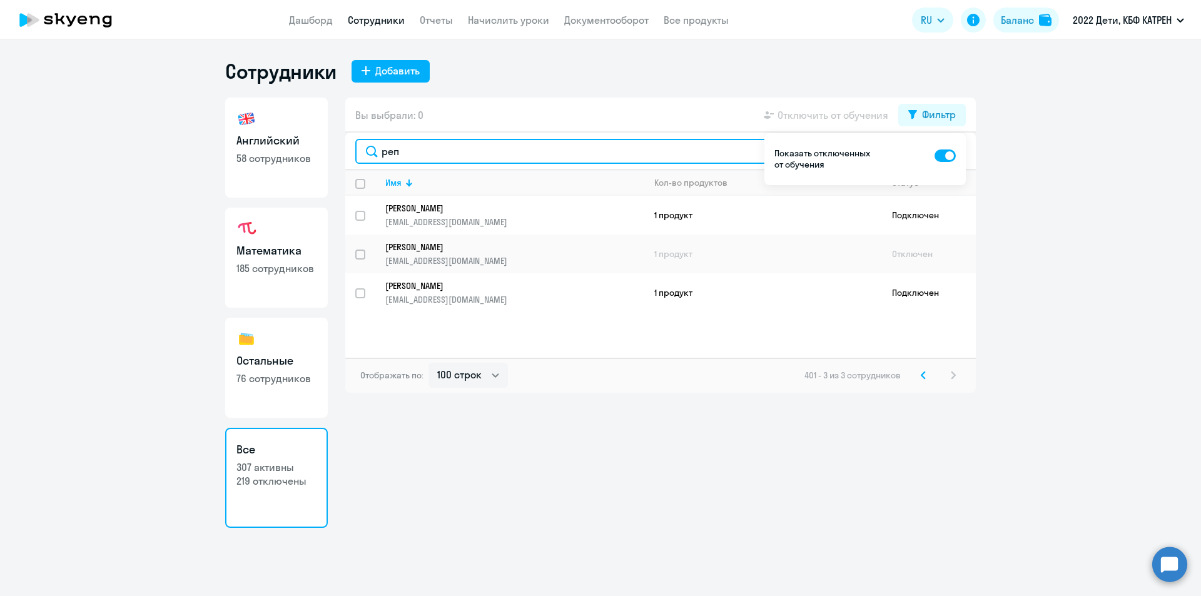
drag, startPoint x: 410, startPoint y: 153, endPoint x: 383, endPoint y: 150, distance: 26.5
click at [383, 150] on input "реп" at bounding box center [660, 151] width 611 height 25
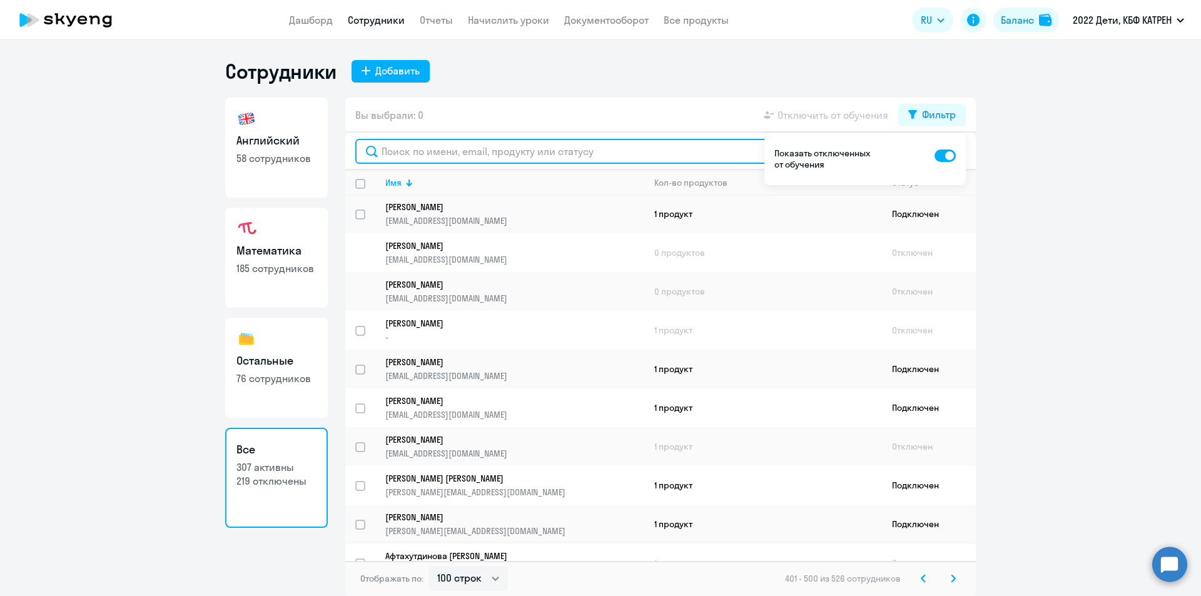
scroll to position [3513, 0]
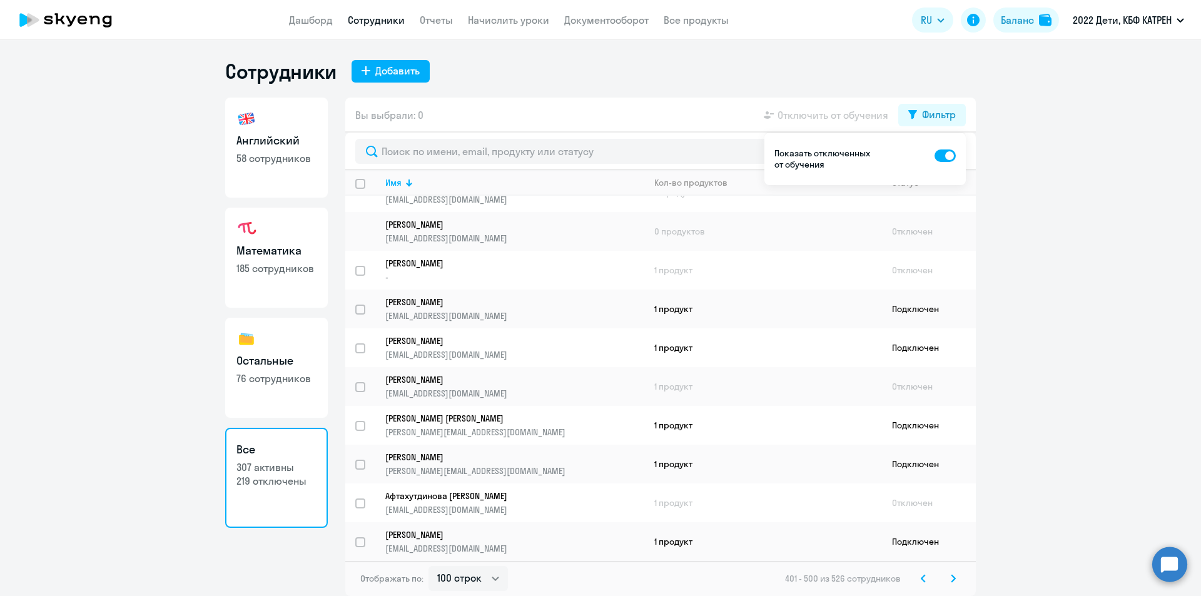
click at [950, 580] on svg-icon at bounding box center [953, 578] width 15 height 15
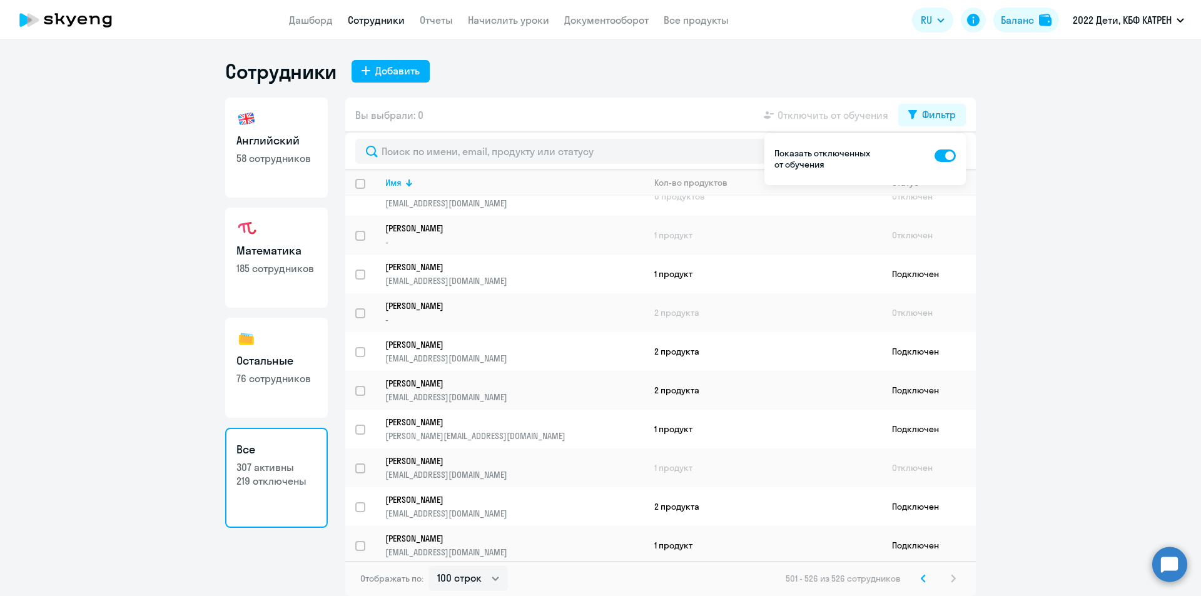
scroll to position [643, 0]
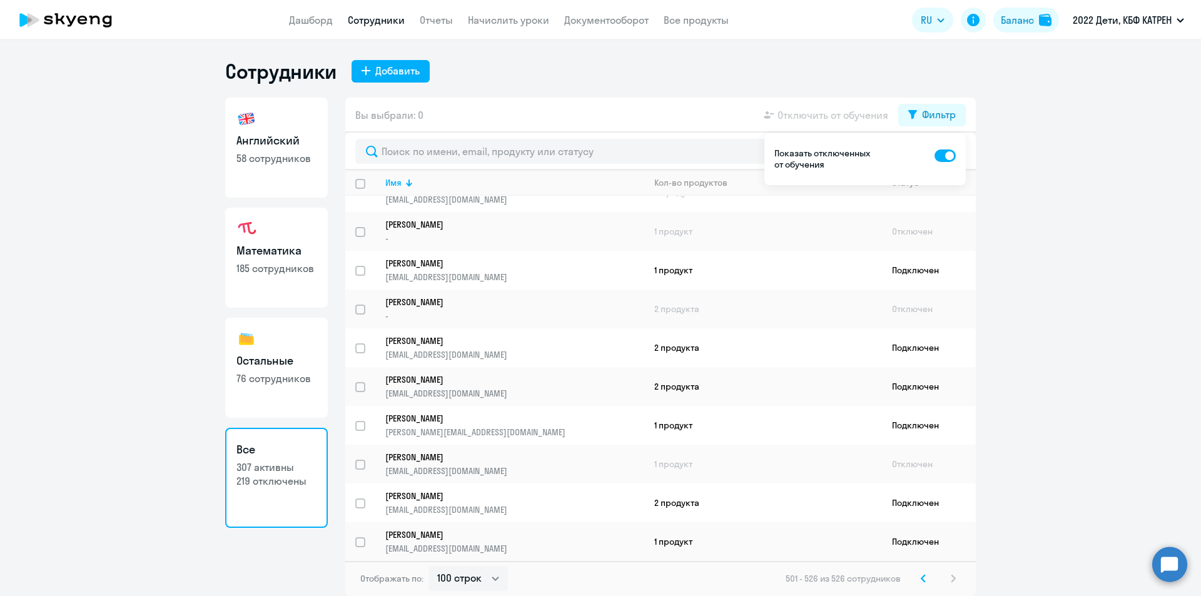
click at [955, 577] on div "501 - 526 из 526 сотрудников" at bounding box center [873, 578] width 175 height 15
click at [938, 158] on span at bounding box center [945, 156] width 21 height 13
click at [935, 156] on input "checkbox" at bounding box center [934, 155] width 1 height 1
checkbox input "false"
